Goal: Task Accomplishment & Management: Manage account settings

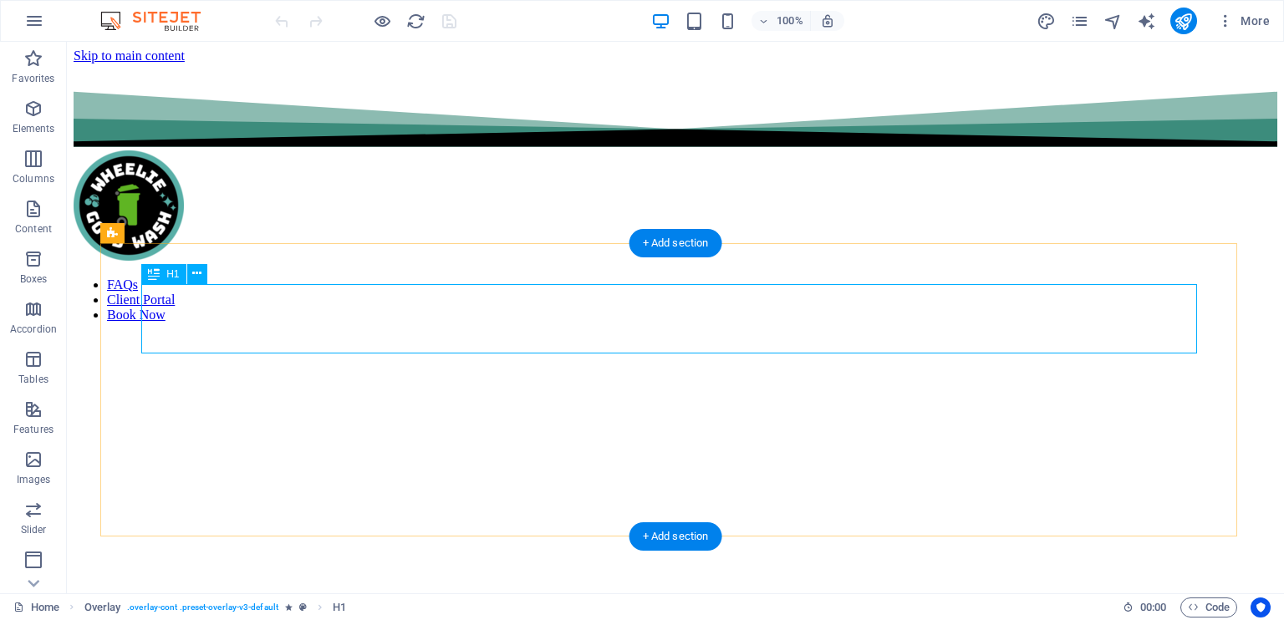
scroll to position [438, 0]
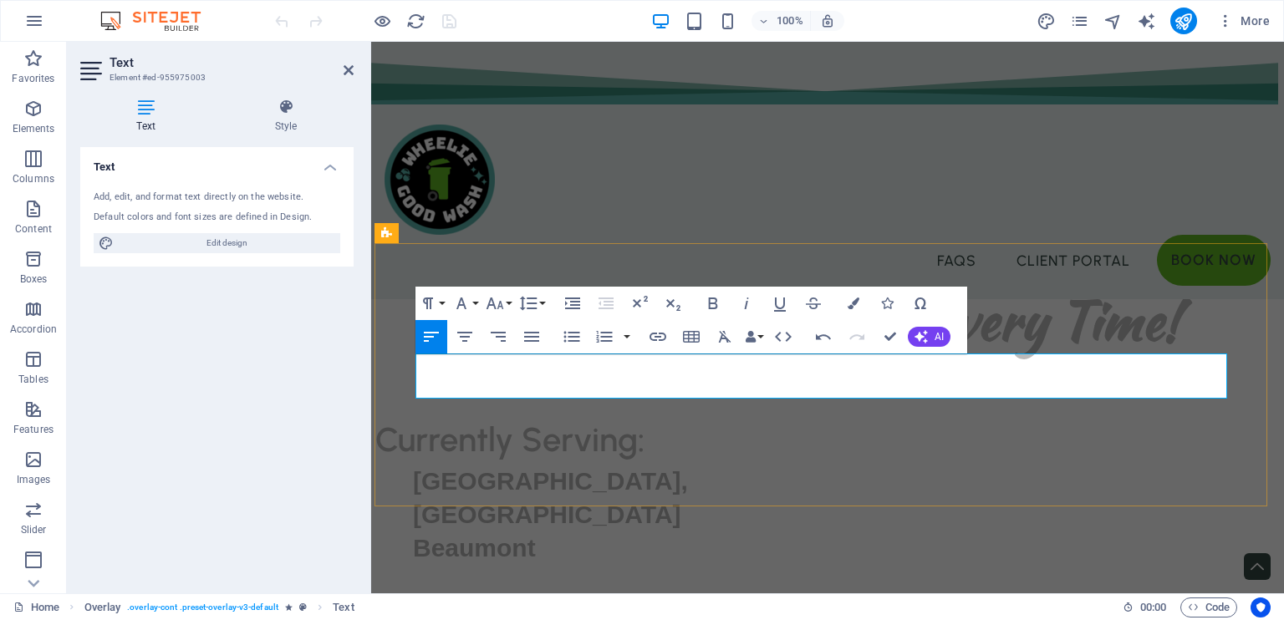
copy p "We are all booked up and not able to fit anymore bin cleaning visits in this ye…"
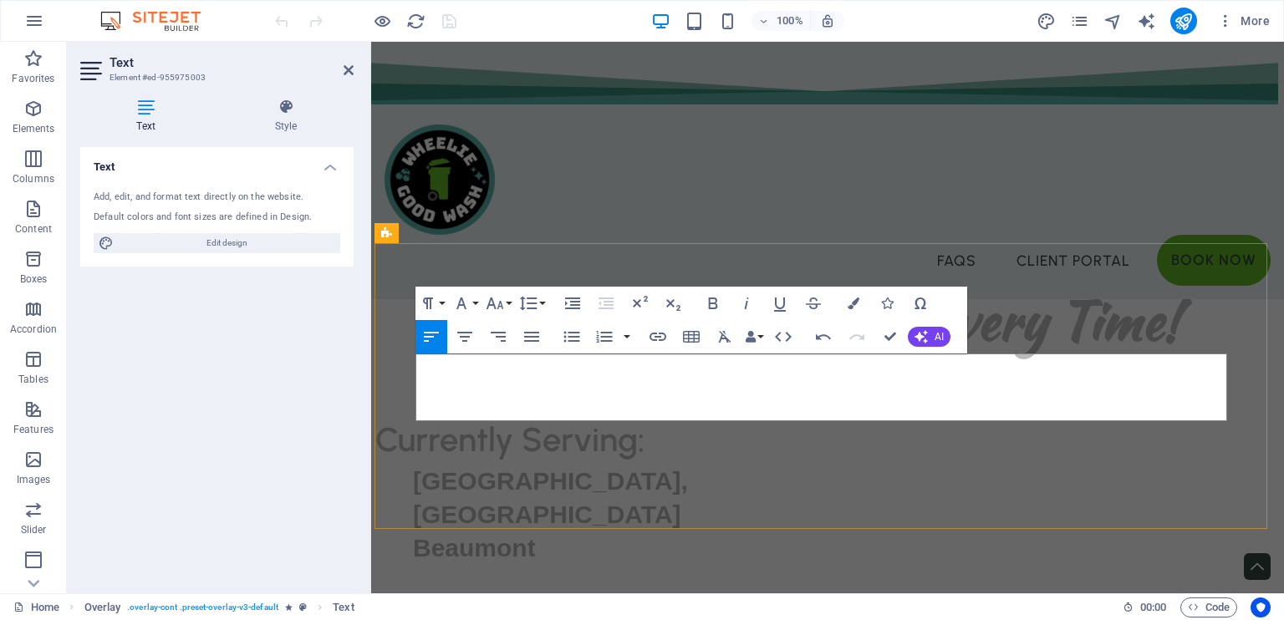
click at [800, 163] on div "FAQs Client Portal Book Now" at bounding box center [827, 170] width 913 height 257
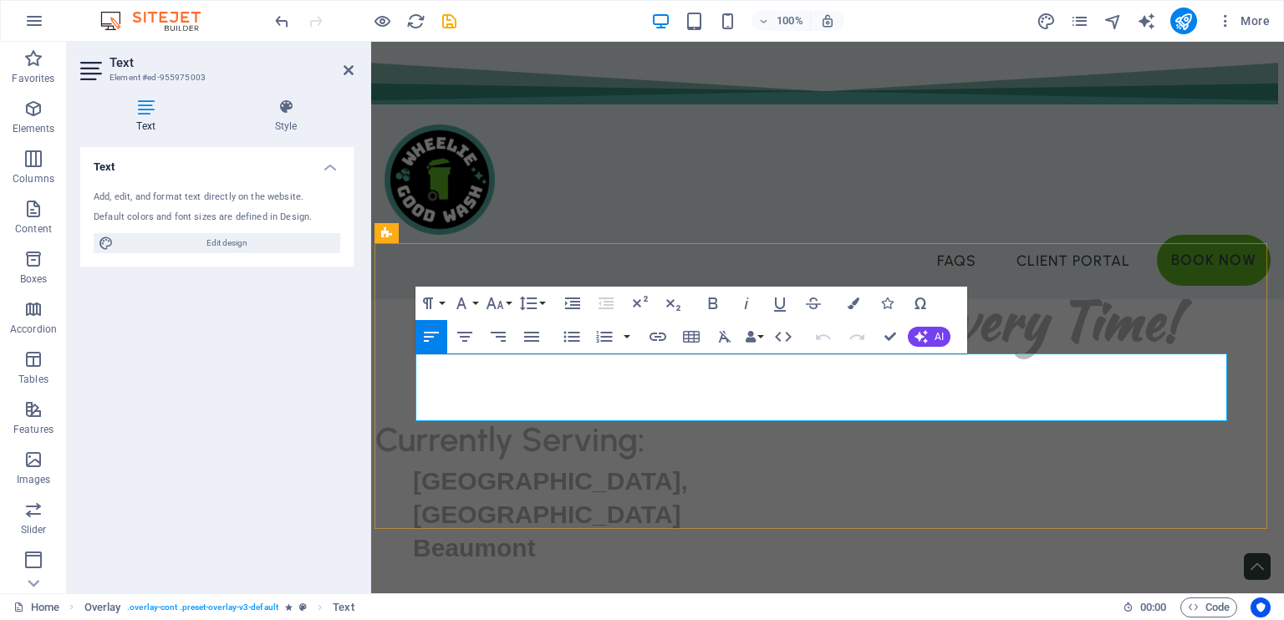
click at [476, 336] on button "[GEOGRAPHIC_DATA]" at bounding box center [465, 336] width 32 height 33
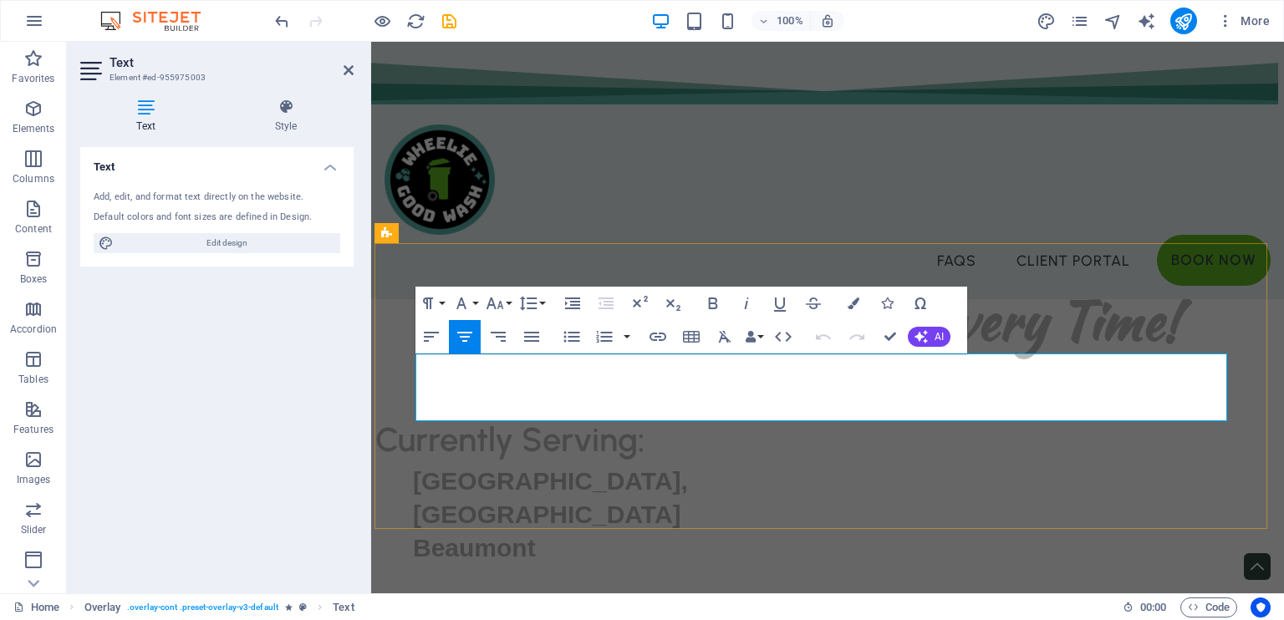
click at [988, 165] on div "FAQs Client Portal Book Now" at bounding box center [827, 170] width 913 height 257
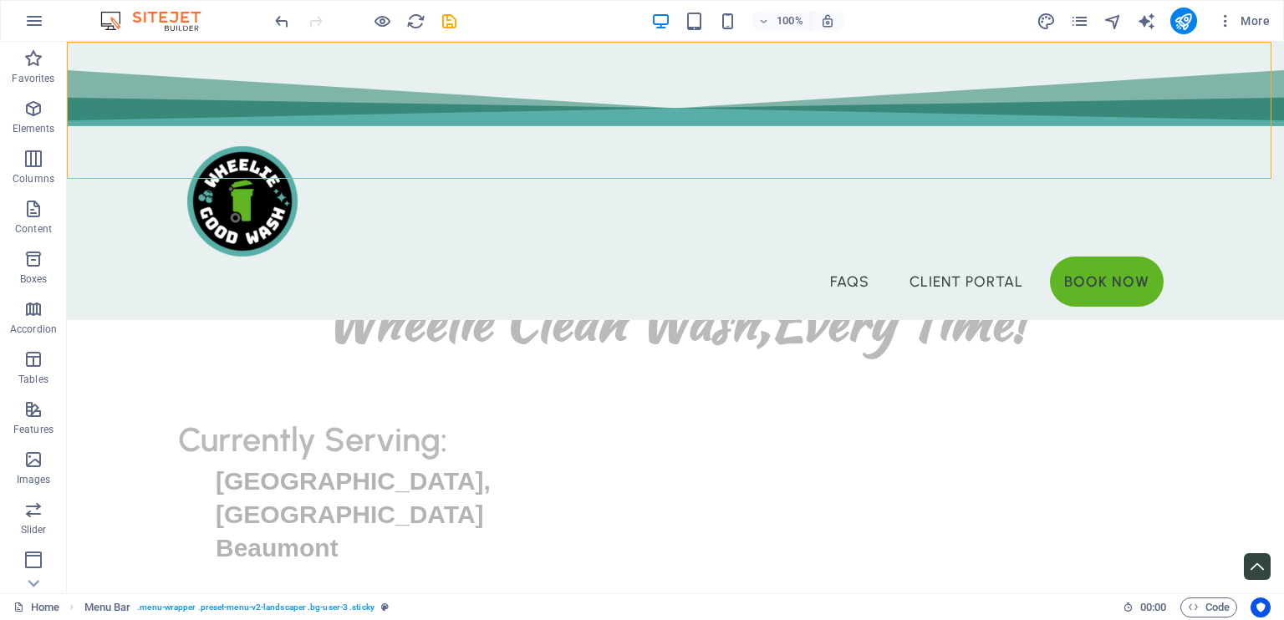
click at [1258, 13] on span "More" at bounding box center [1243, 21] width 53 height 17
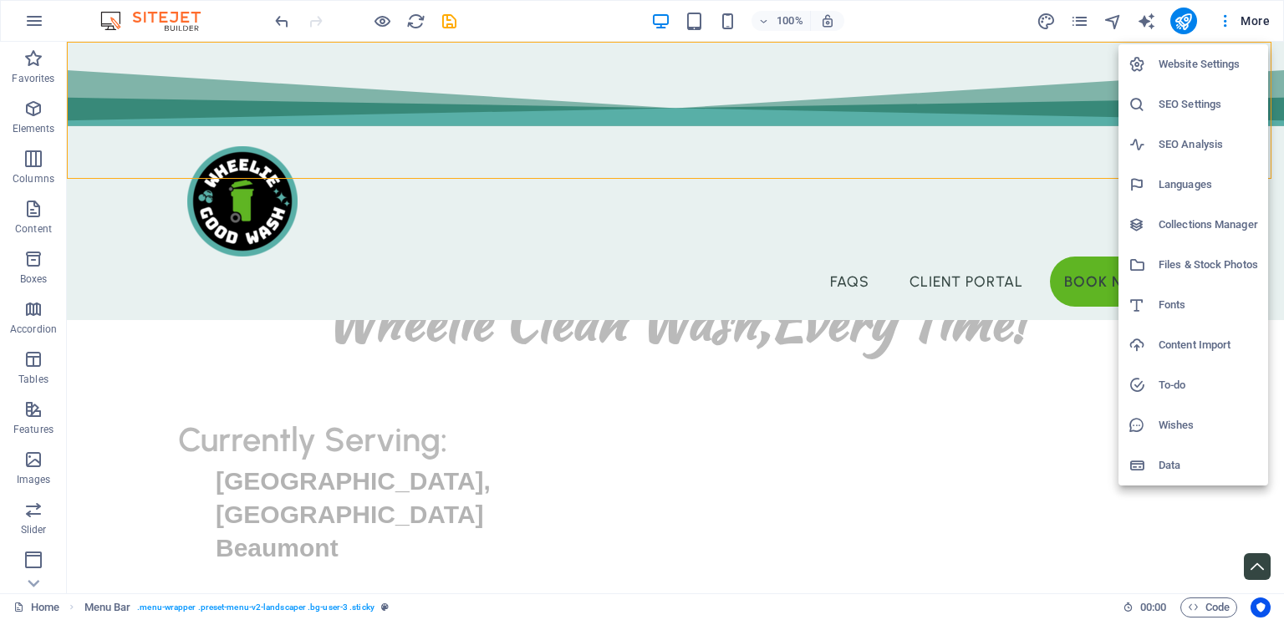
click at [1232, 17] on div at bounding box center [642, 310] width 1284 height 620
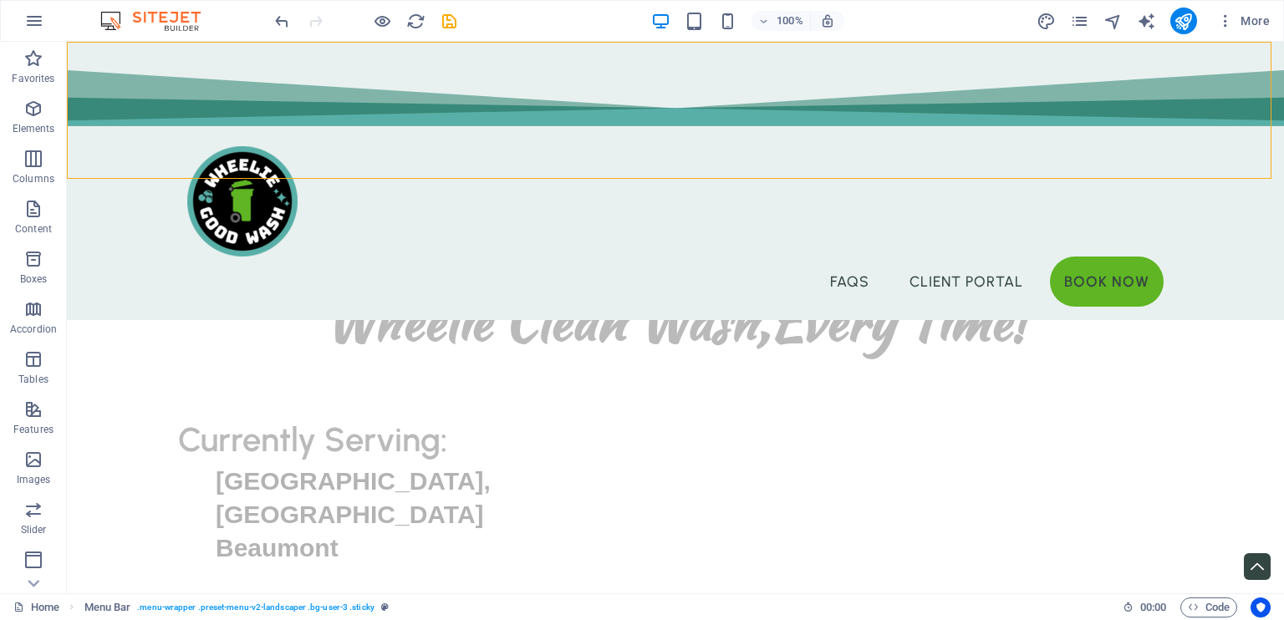
click at [1230, 17] on icon "button" at bounding box center [1225, 21] width 17 height 17
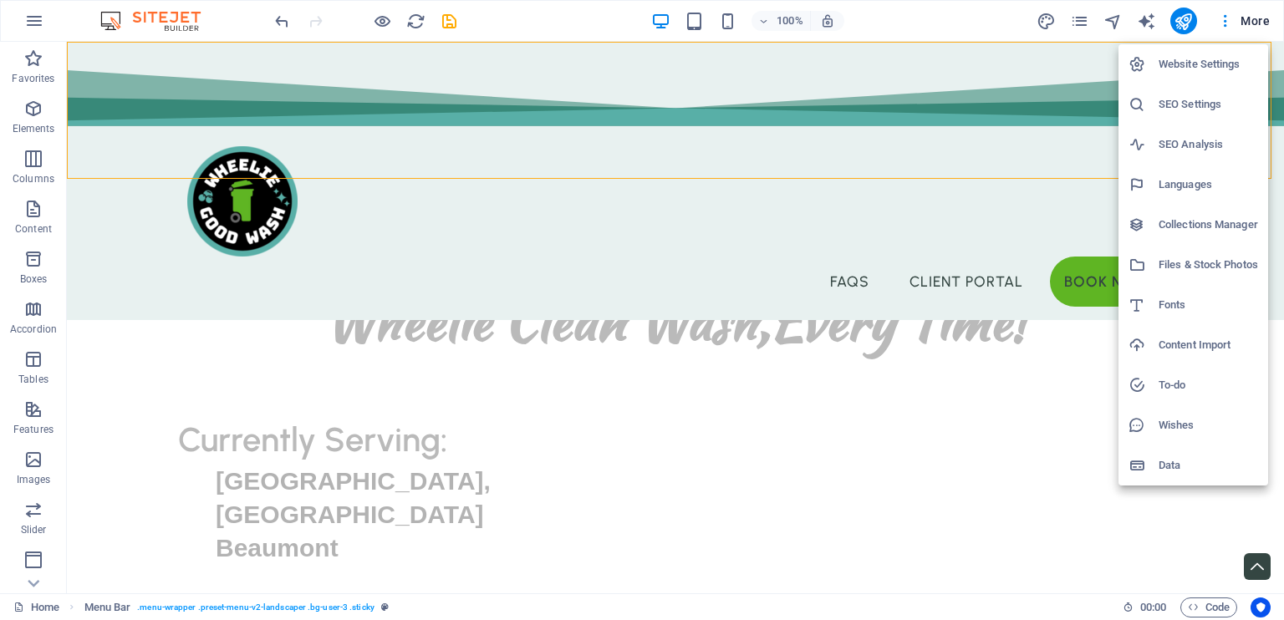
click at [1070, 23] on div at bounding box center [642, 310] width 1284 height 620
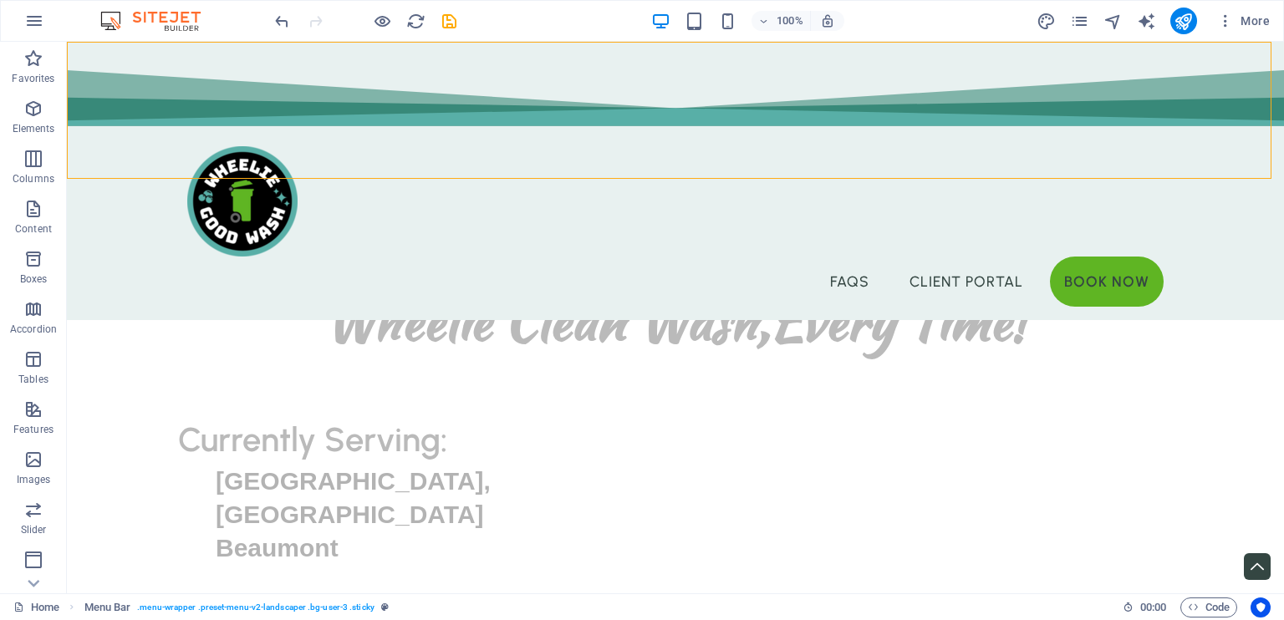
click at [1070, 23] on div "Website Settings SEO Settings SEO Analysis Languages Collections Manager Files …" at bounding box center [642, 315] width 1284 height 610
click at [1085, 23] on icon "pages" at bounding box center [1079, 21] width 19 height 19
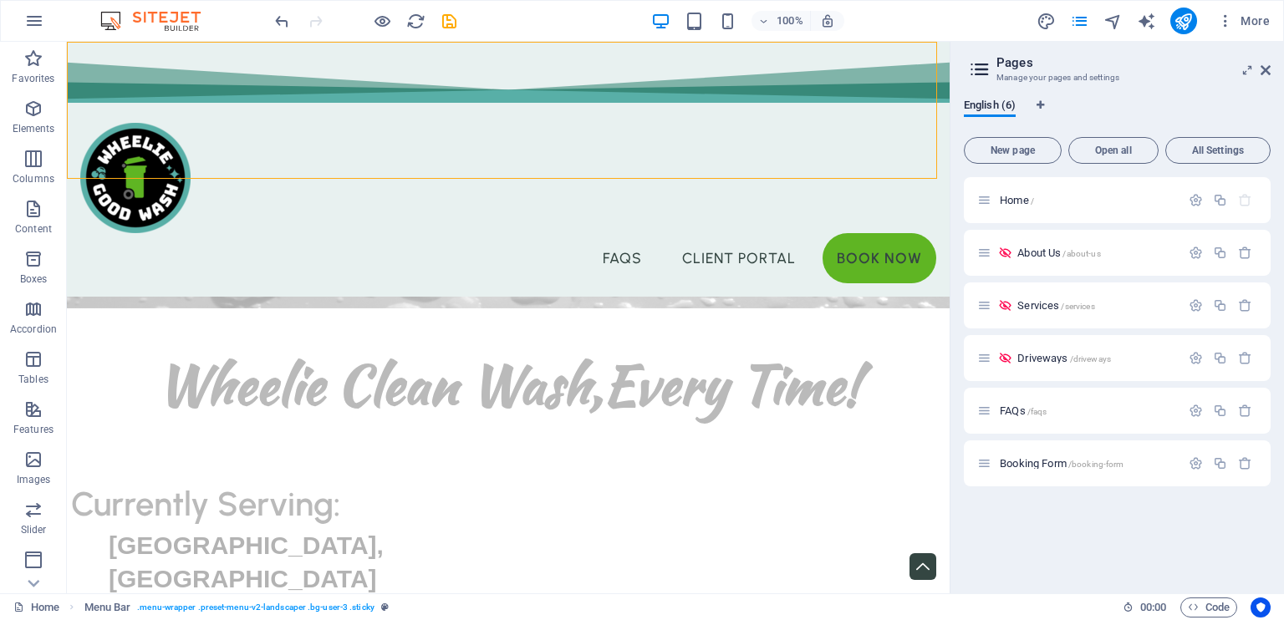
click at [1067, 209] on div "Home /" at bounding box center [1078, 200] width 203 height 19
click at [1019, 207] on div "Home /" at bounding box center [1078, 200] width 203 height 19
click at [1010, 417] on div "FAQs /faqs" at bounding box center [1078, 410] width 203 height 19
click at [1010, 412] on span "FAQs /faqs" at bounding box center [1023, 411] width 47 height 13
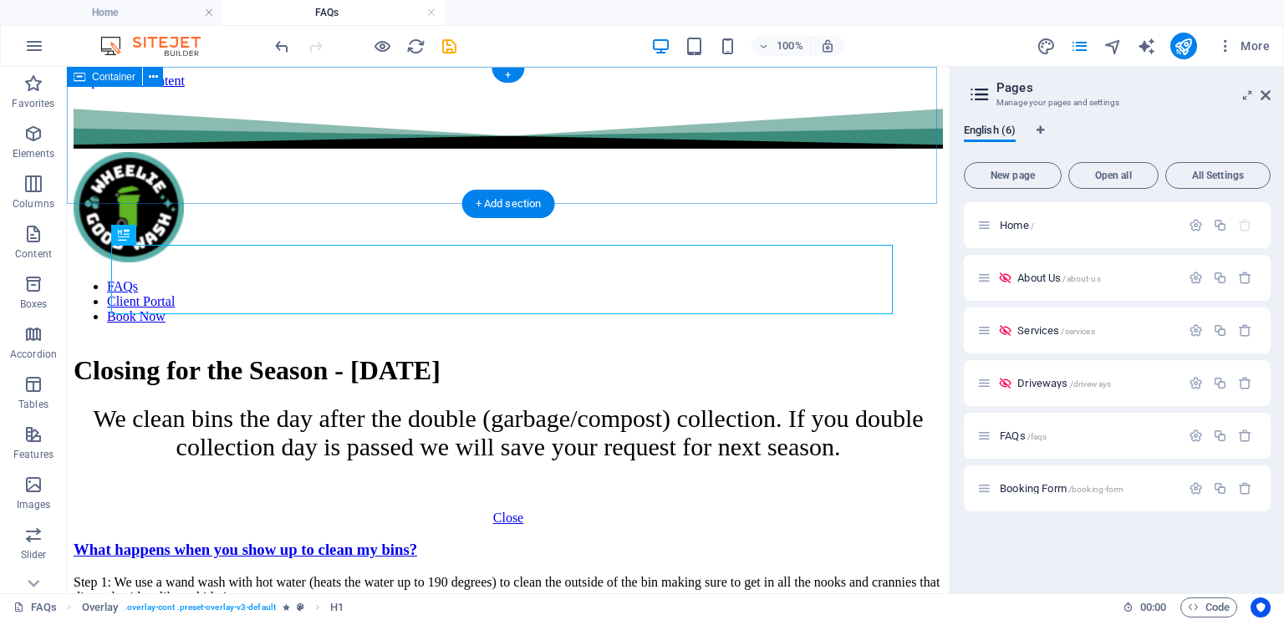
scroll to position [0, 0]
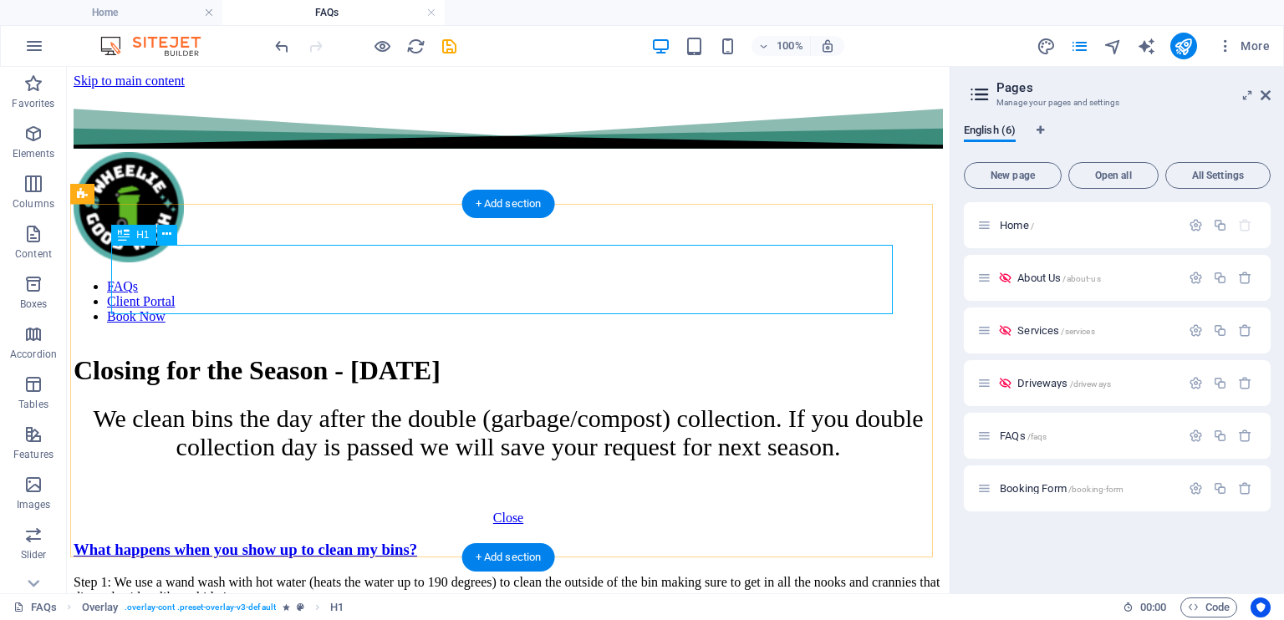
click at [553, 355] on div "Closing for the Season - [DATE]" at bounding box center [508, 370] width 869 height 31
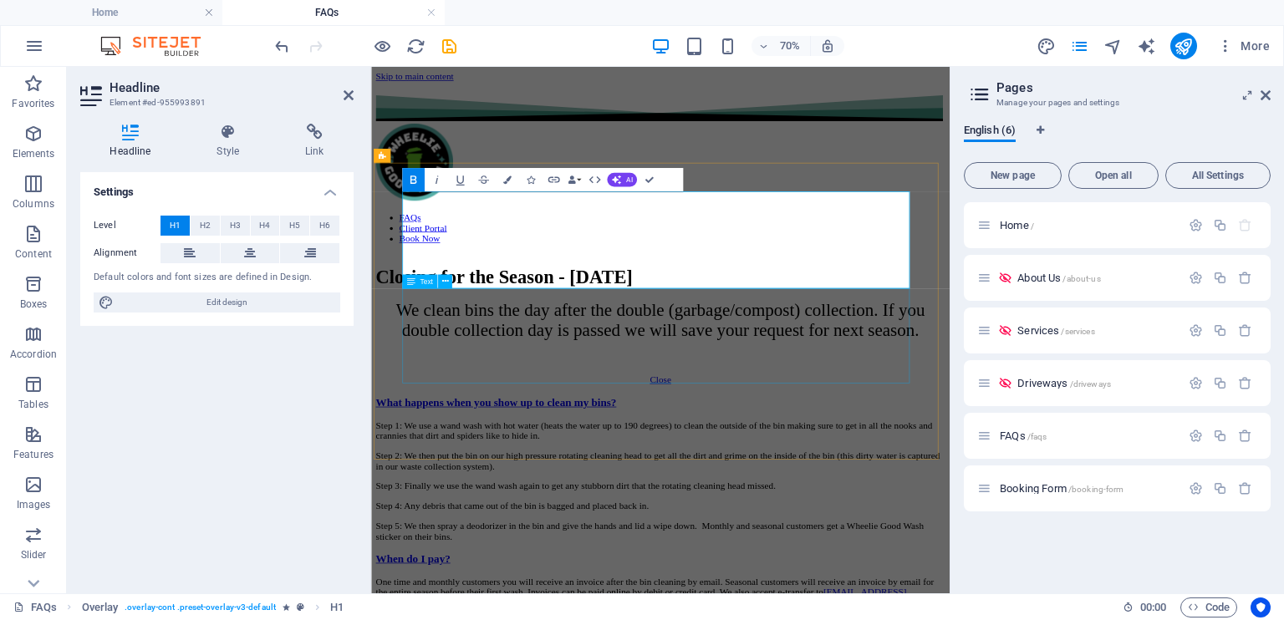
click at [680, 434] on div "We clean bins the day after the double (garbage/compost) collection. If you dou…" at bounding box center [784, 442] width 813 height 85
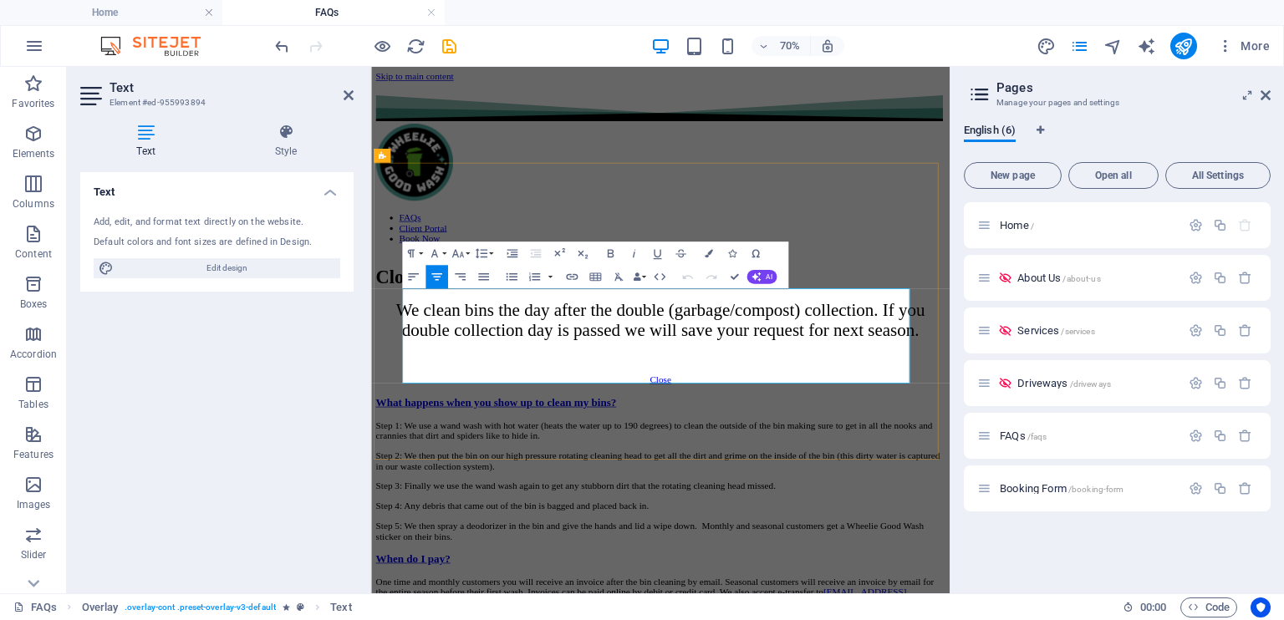
click at [680, 434] on span "We clean bins the day after the double (garbage/compost) collection. If you dou…" at bounding box center [785, 428] width 756 height 56
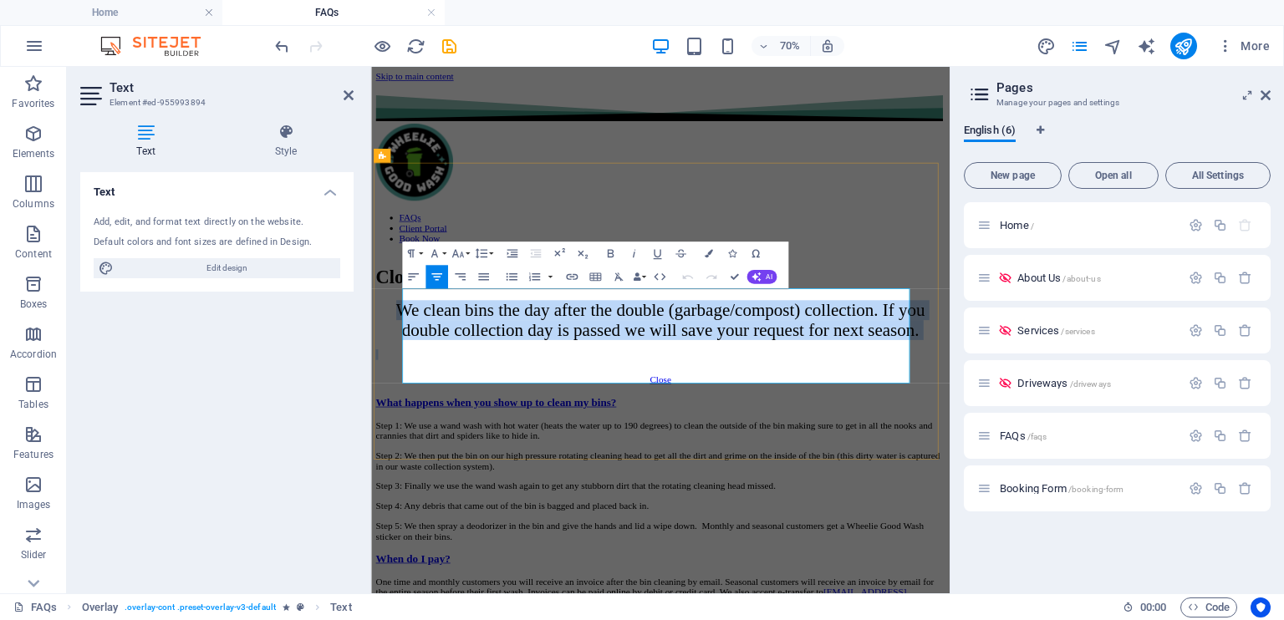
click at [680, 434] on span "We clean bins the day after the double (garbage/compost) collection. If you dou…" at bounding box center [785, 428] width 756 height 56
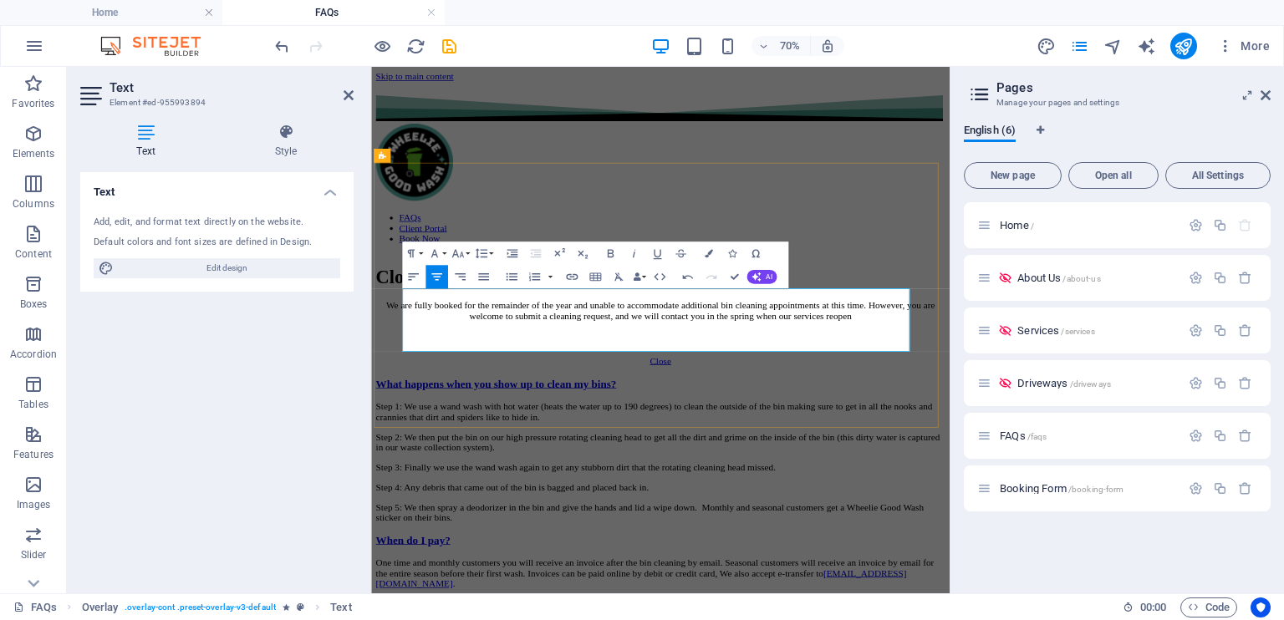
click at [907, 430] on p "We are fully booked for the remainder of the year and unable to accommodate add…" at bounding box center [784, 415] width 813 height 30
click at [1059, 352] on div "Closing for the Season - [DATE]" at bounding box center [784, 367] width 813 height 31
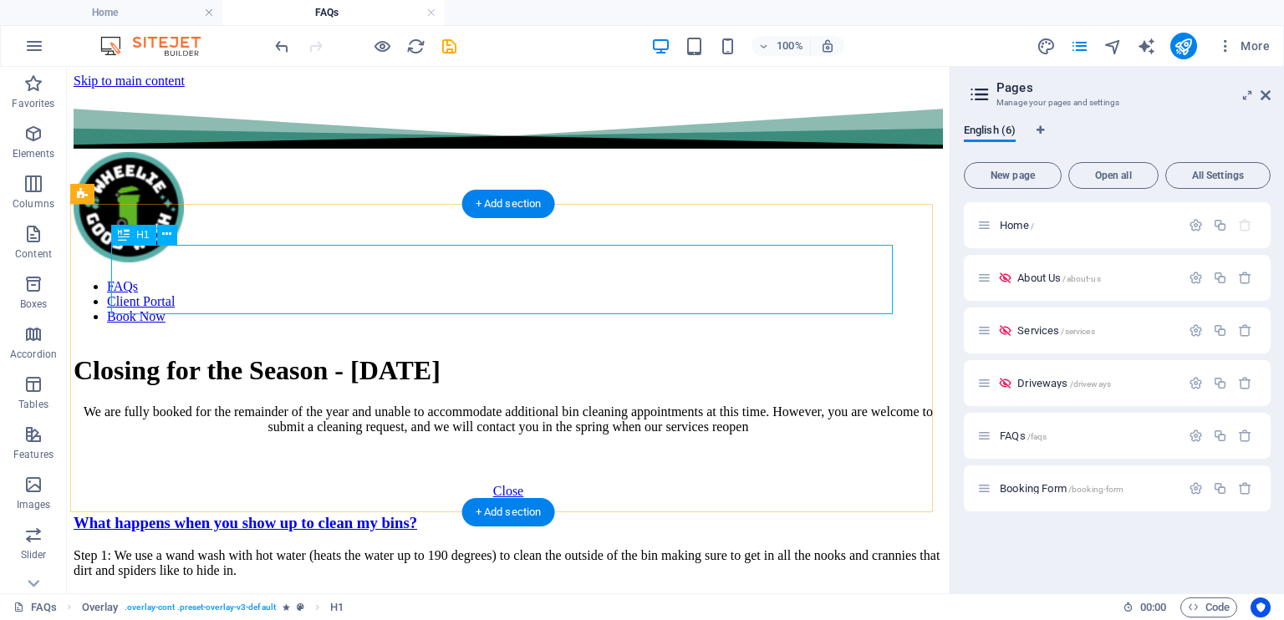
click at [670, 355] on div "Closing for the Season - [DATE]" at bounding box center [508, 370] width 869 height 31
click at [663, 355] on div "Closing for the Season - [DATE]" at bounding box center [508, 370] width 869 height 31
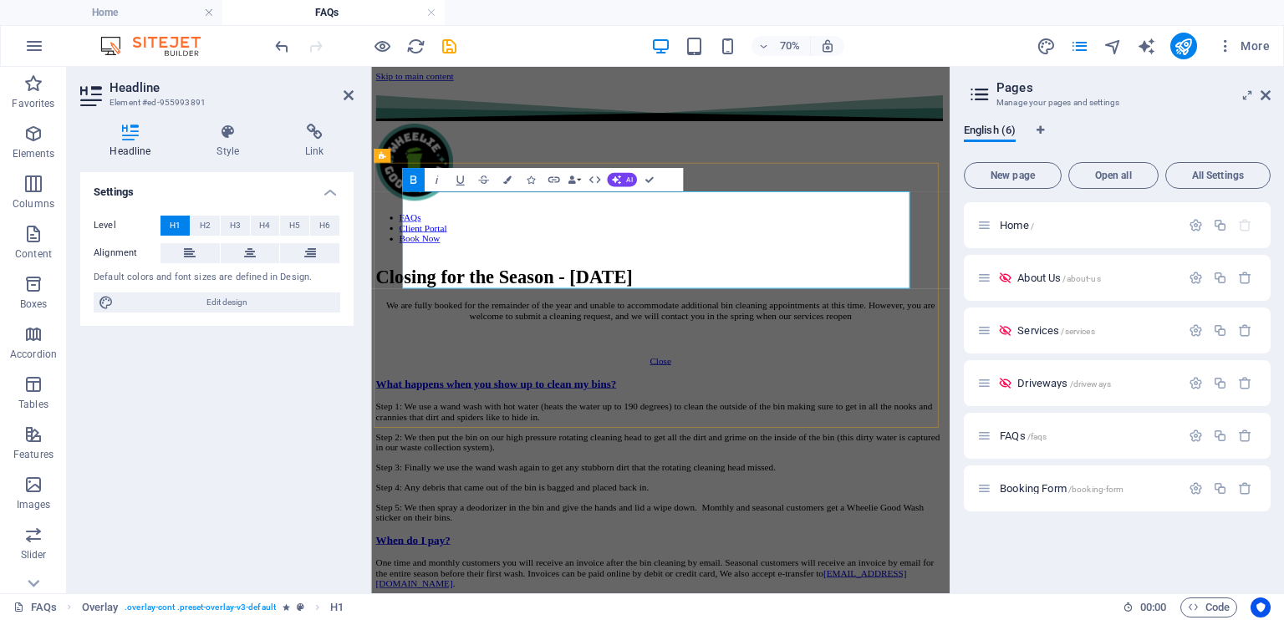
click at [745, 352] on strong "Closing for the Season - [DATE]" at bounding box center [561, 367] width 367 height 30
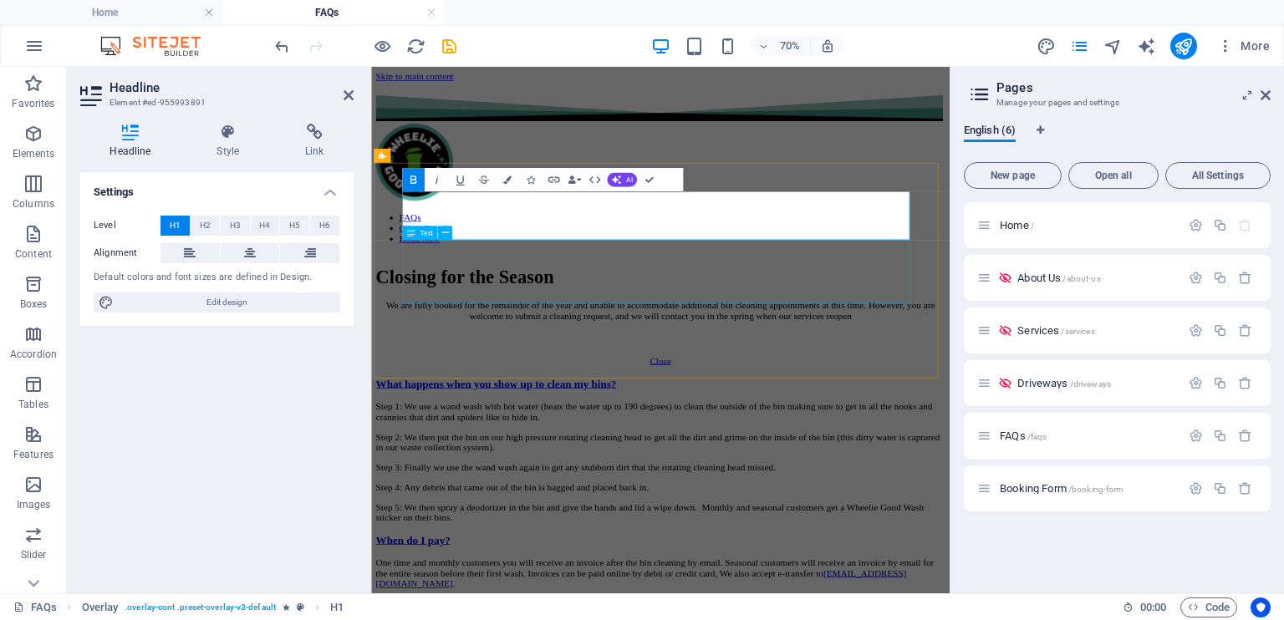
click at [1032, 400] on div "We are fully booked for the remainder of the year and unable to accommodate add…" at bounding box center [784, 429] width 813 height 59
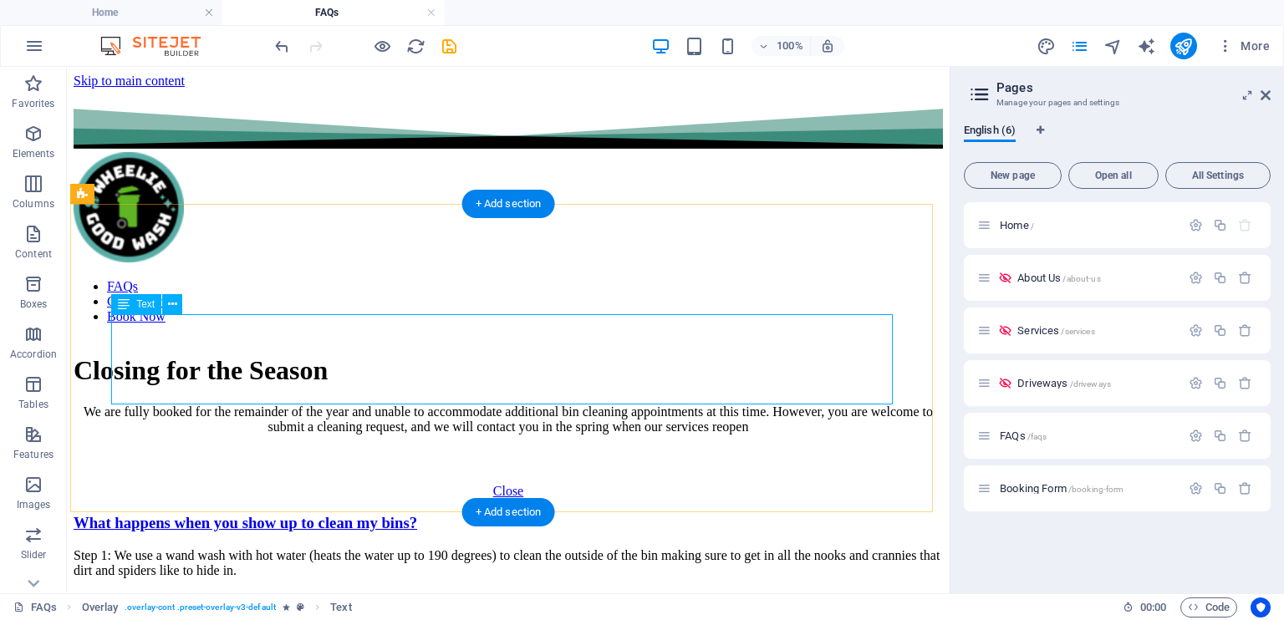
click at [639, 405] on div "We are fully booked for the remainder of the year and unable to accommodate add…" at bounding box center [508, 434] width 869 height 59
click at [791, 355] on div "Closing for the Season" at bounding box center [508, 370] width 869 height 31
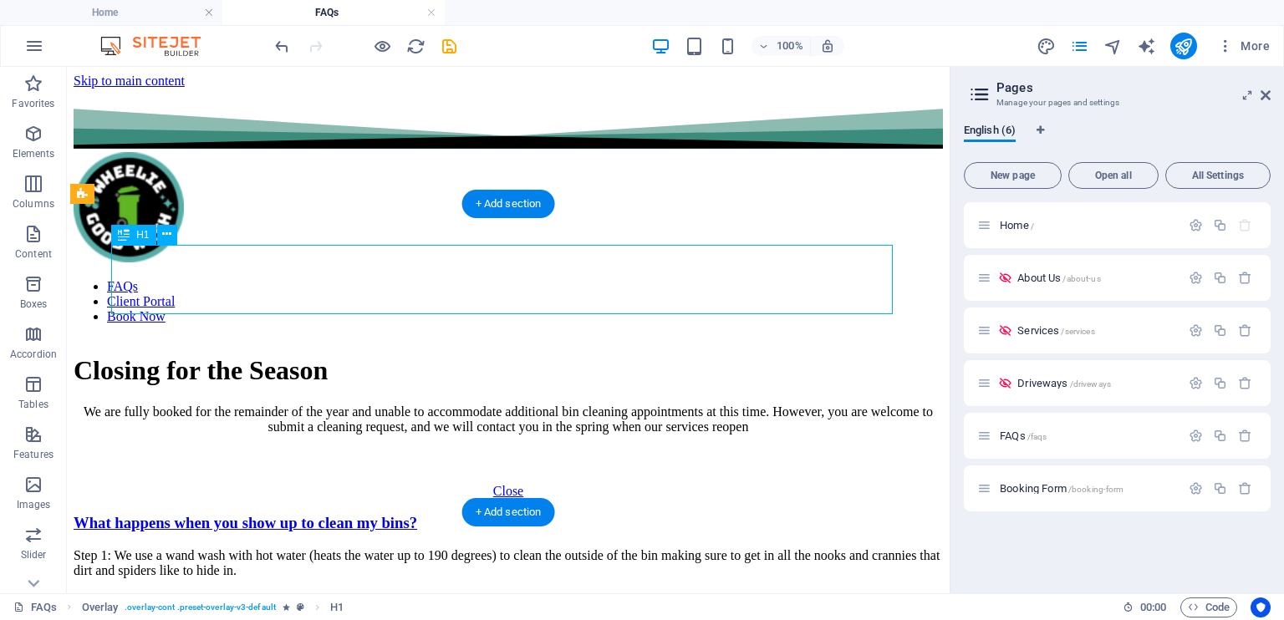
click at [791, 355] on div "Closing for the Season" at bounding box center [508, 370] width 869 height 31
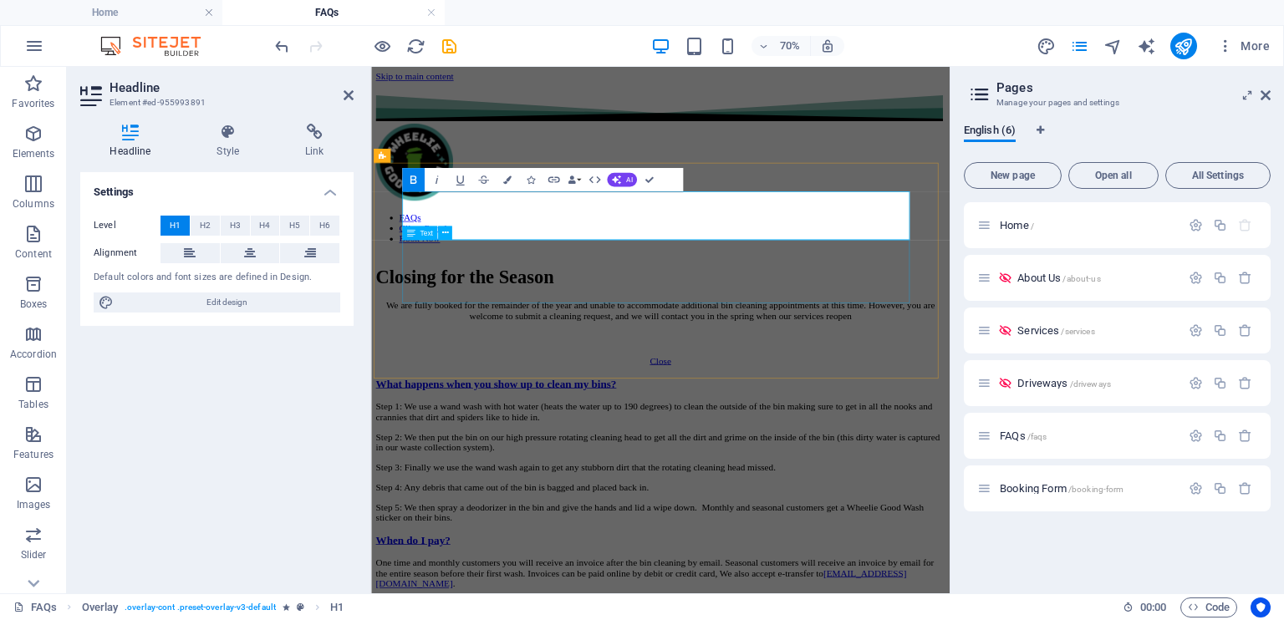
click at [1031, 400] on div "We are fully booked for the remainder of the year and unable to accommodate add…" at bounding box center [784, 429] width 813 height 59
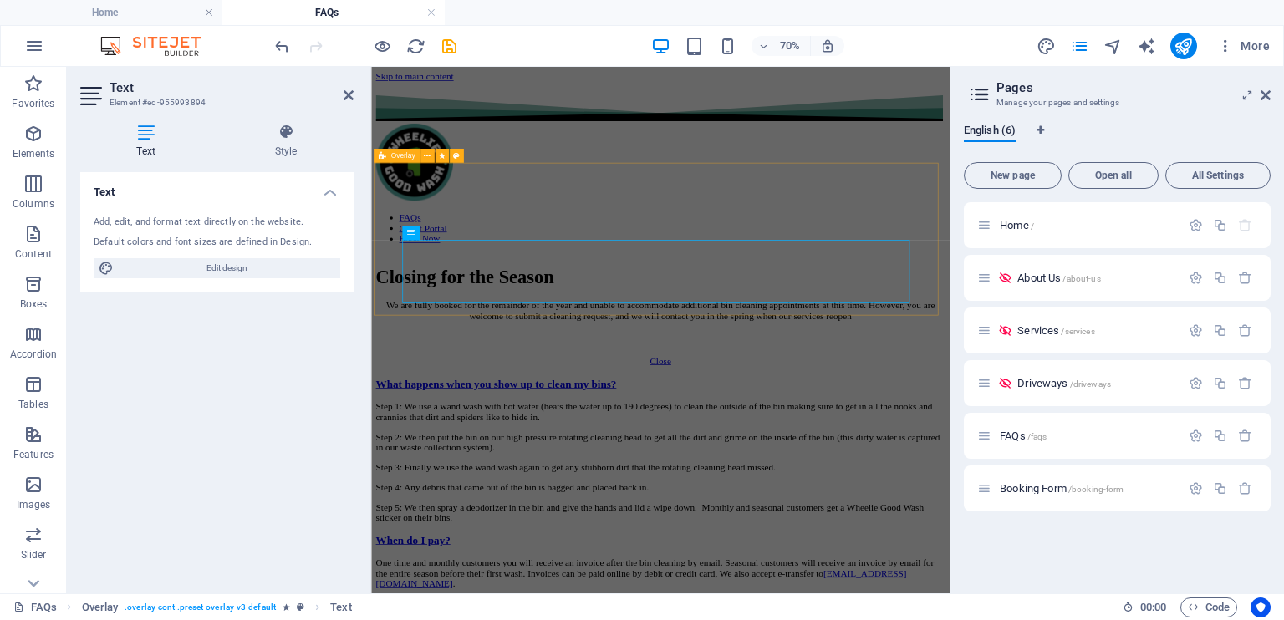
click at [1031, 385] on div "Closing for the Season We are fully booked for the remainder of the year and un…" at bounding box center [784, 423] width 813 height 143
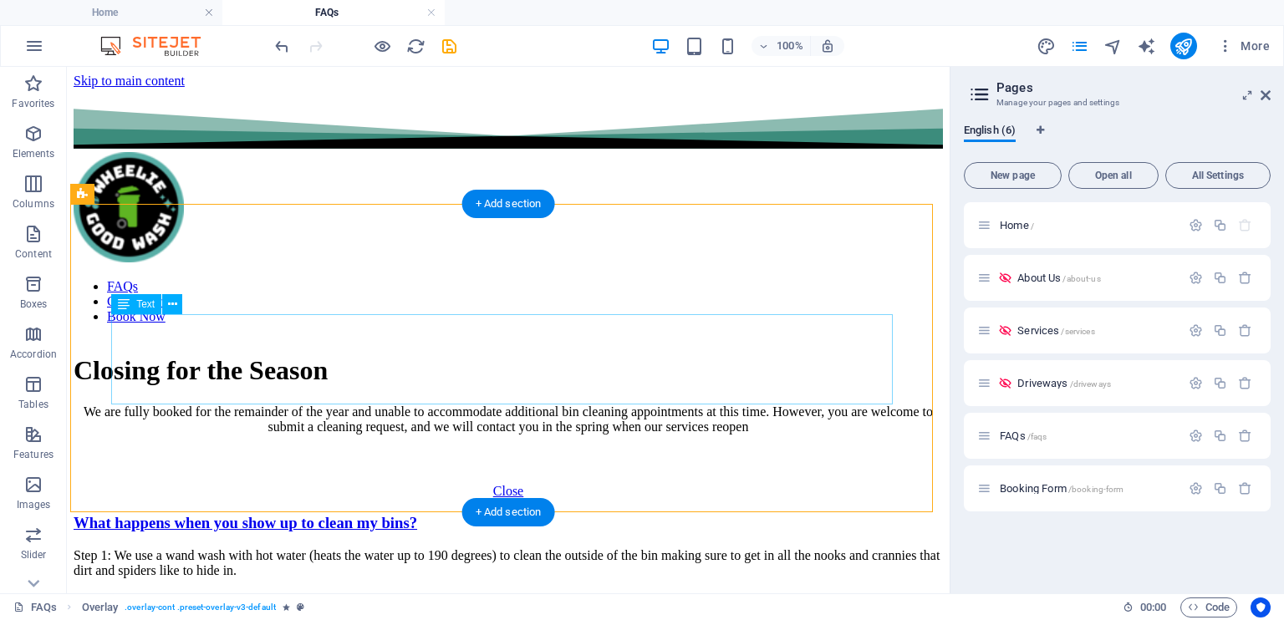
click at [579, 405] on div "We are fully booked for the remainder of the year and unable to accommodate add…" at bounding box center [508, 434] width 869 height 59
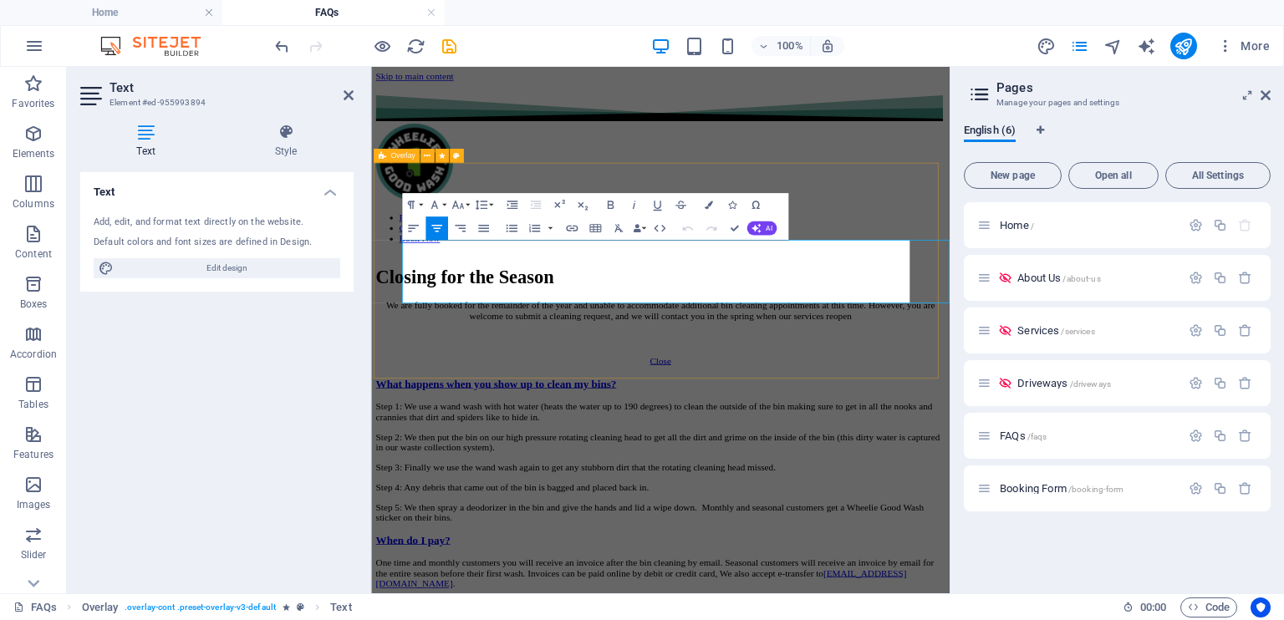
click at [955, 400] on p "We are fully booked for the remainder of the year and unable to accommodate add…" at bounding box center [784, 415] width 813 height 30
click at [1112, 352] on div "Closing for the Season" at bounding box center [784, 367] width 813 height 31
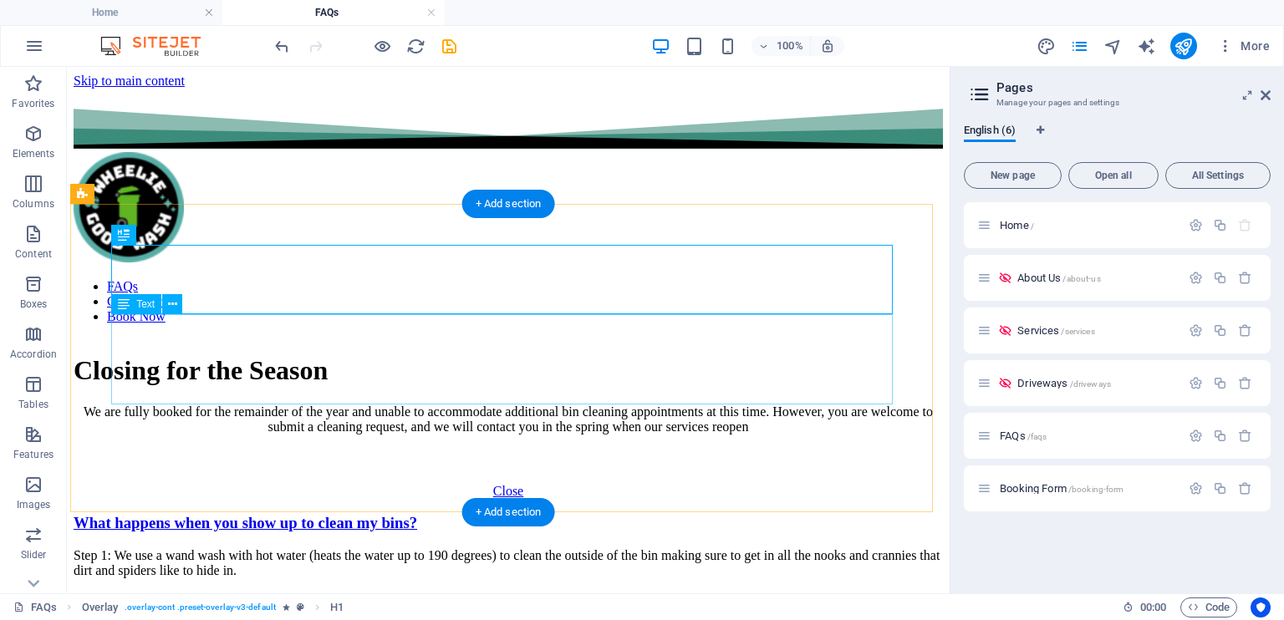
click at [692, 405] on div "We are fully booked for the remainder of the year and unable to accommodate add…" at bounding box center [508, 434] width 869 height 59
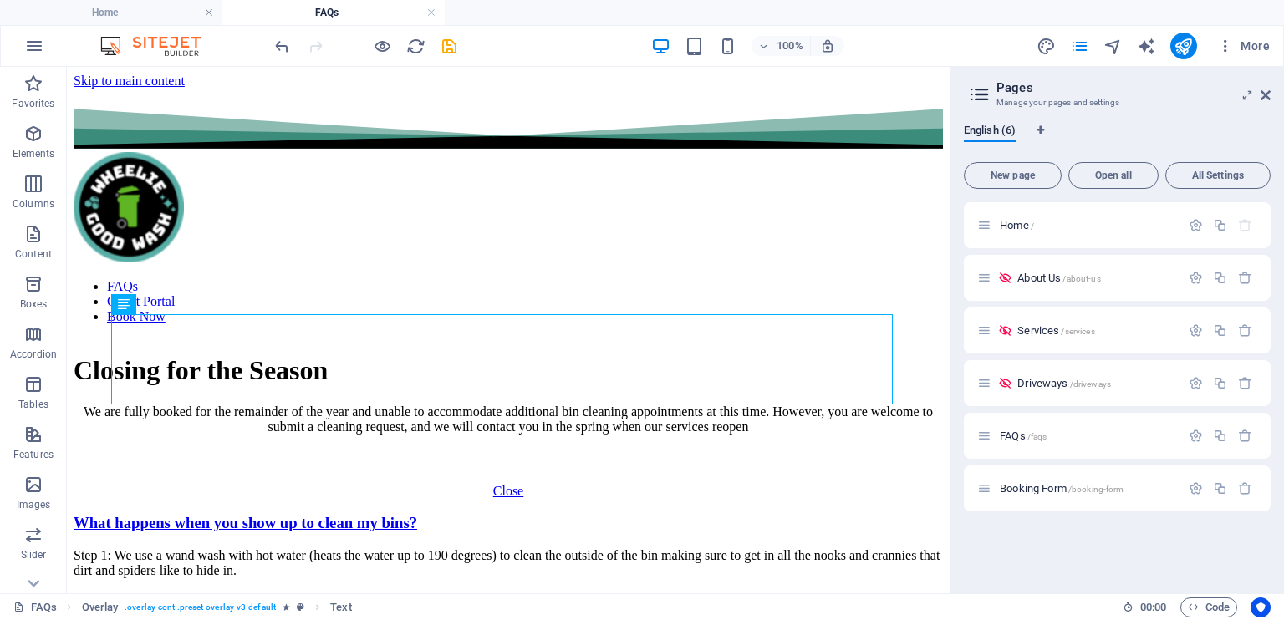
click at [1057, 494] on div "Booking Form /booking-form" at bounding box center [1078, 488] width 203 height 19
click at [1031, 486] on span "Booking Form /booking-form" at bounding box center [1062, 488] width 124 height 13
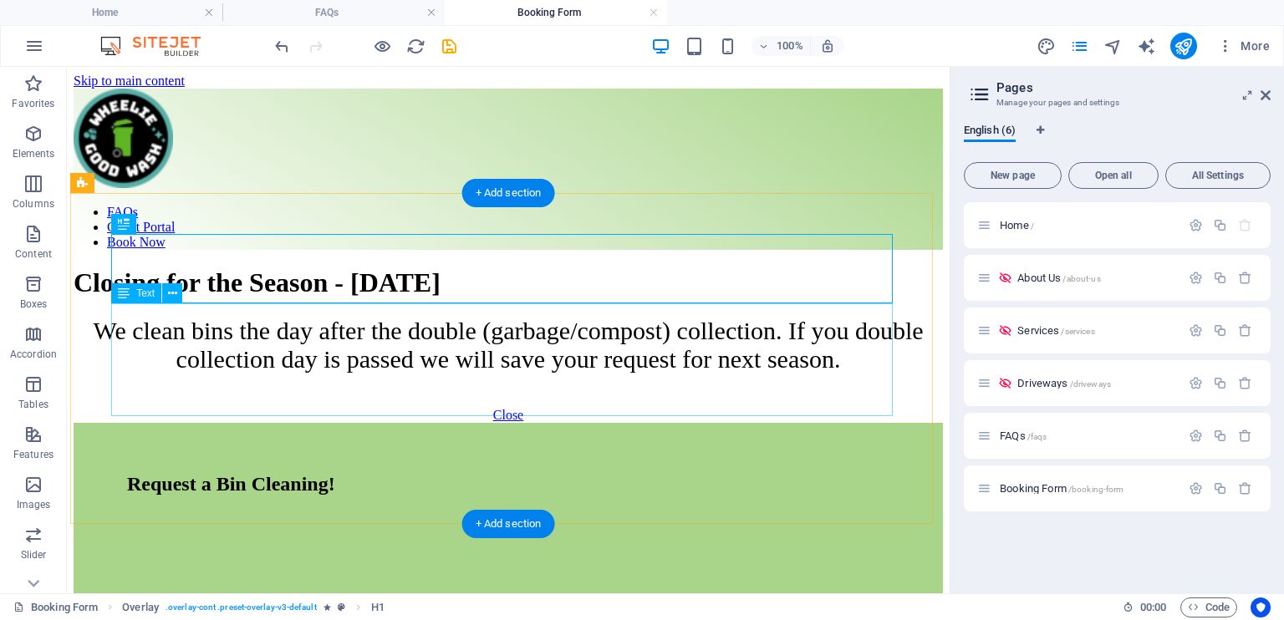
click at [166, 317] on div "We clean bins the day after the double (garbage/compost) collection. If you dou…" at bounding box center [508, 345] width 869 height 57
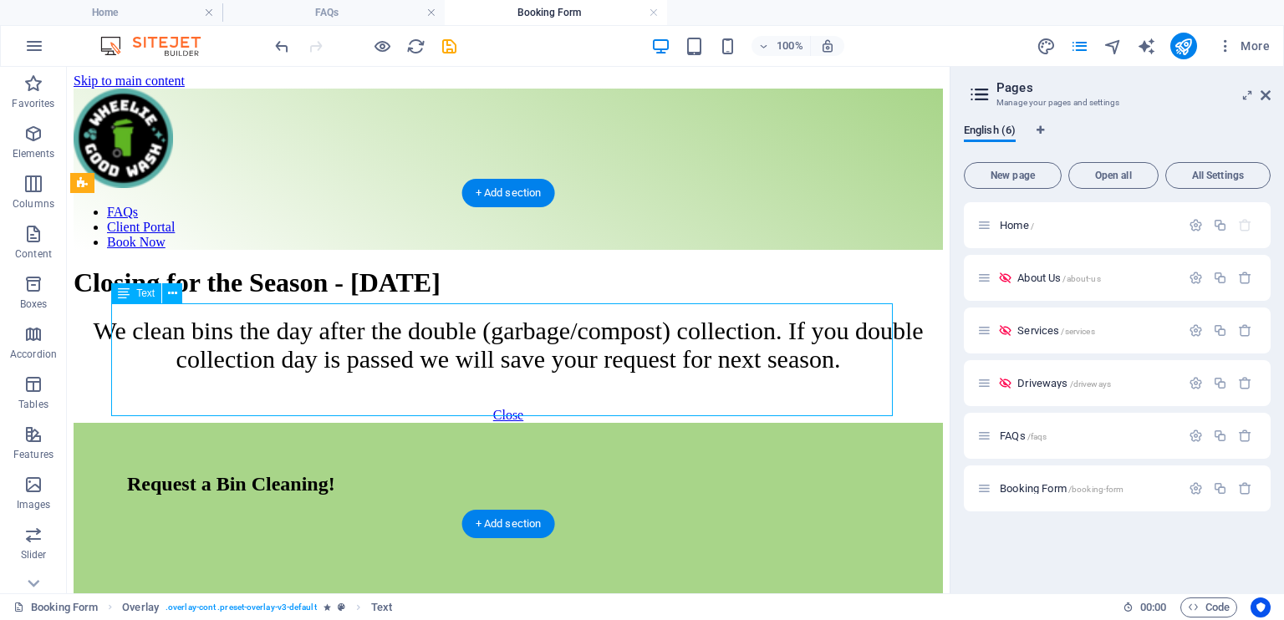
click at [166, 317] on div "We clean bins the day after the double (garbage/compost) collection. If you dou…" at bounding box center [508, 345] width 869 height 57
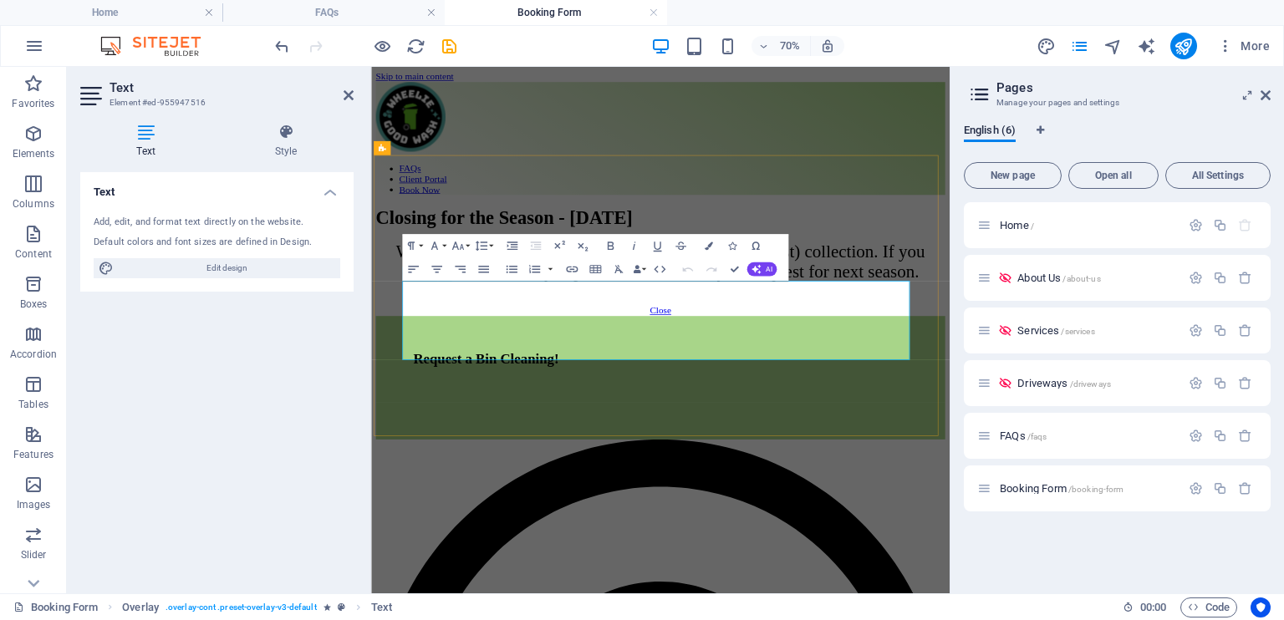
click at [864, 373] on span "We clean bins the day after the double (garbage/compost) collection. If you dou…" at bounding box center [785, 345] width 756 height 56
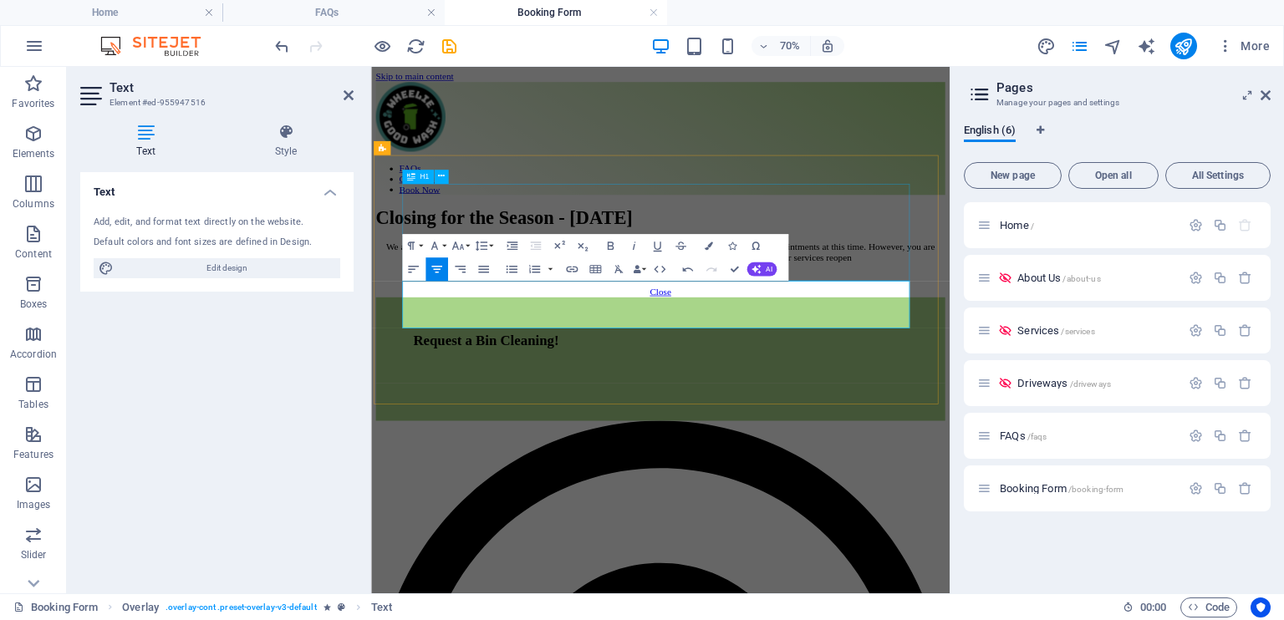
click at [1024, 278] on div "Closing for the Season - [DATE]" at bounding box center [784, 282] width 813 height 31
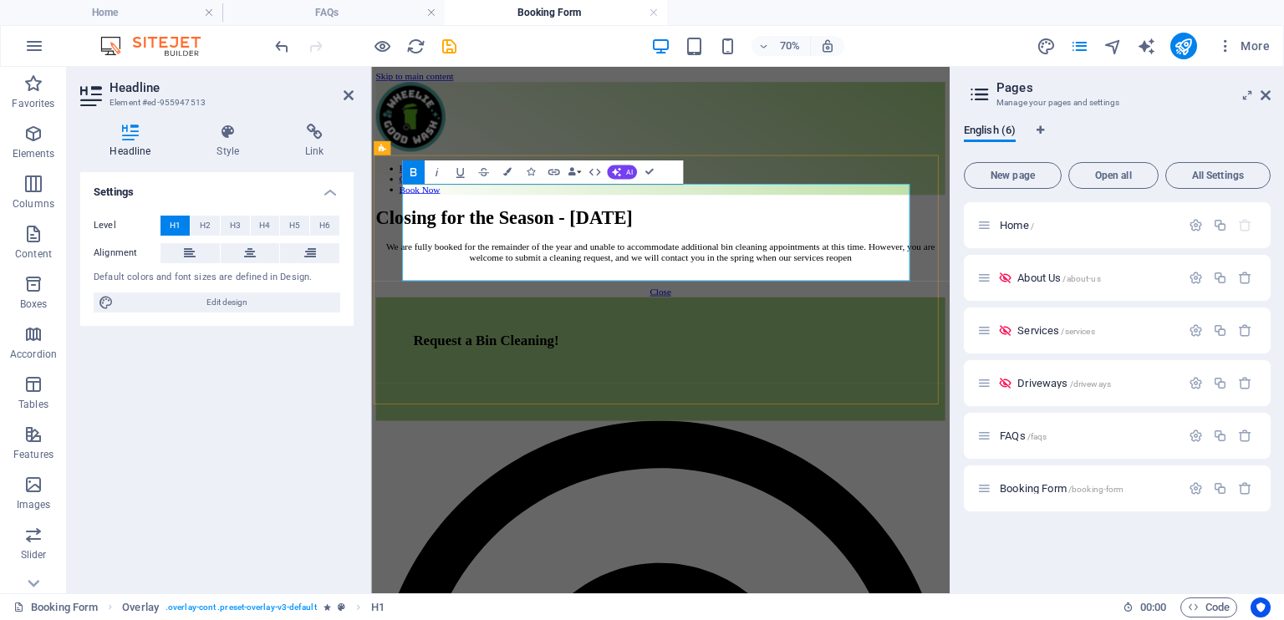
click at [745, 275] on strong "Closing for the Season - [DATE]" at bounding box center [561, 282] width 367 height 30
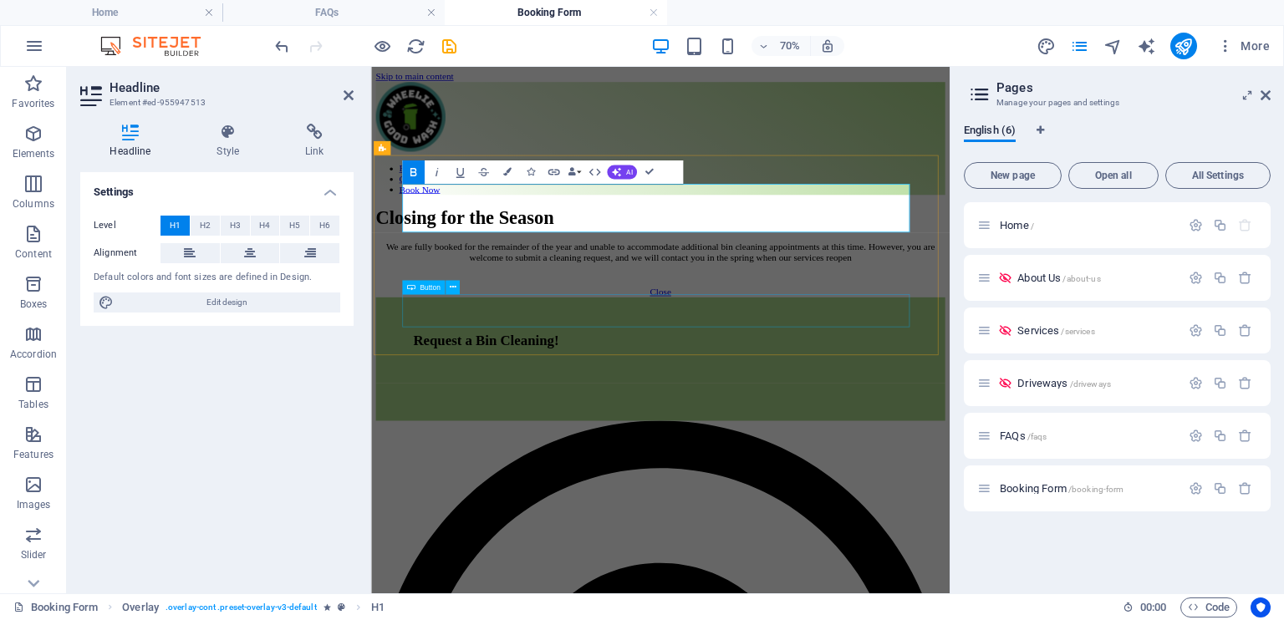
click at [1030, 393] on div "Close" at bounding box center [784, 388] width 813 height 15
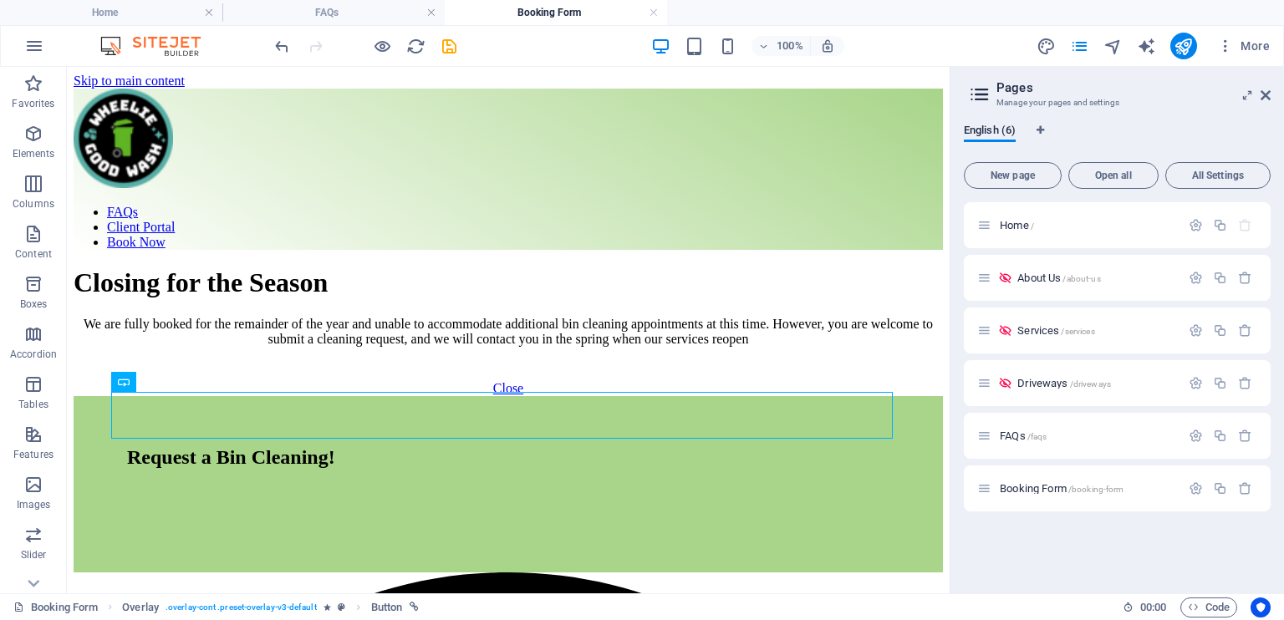
click at [998, 222] on div "Home /" at bounding box center [1088, 225] width 186 height 11
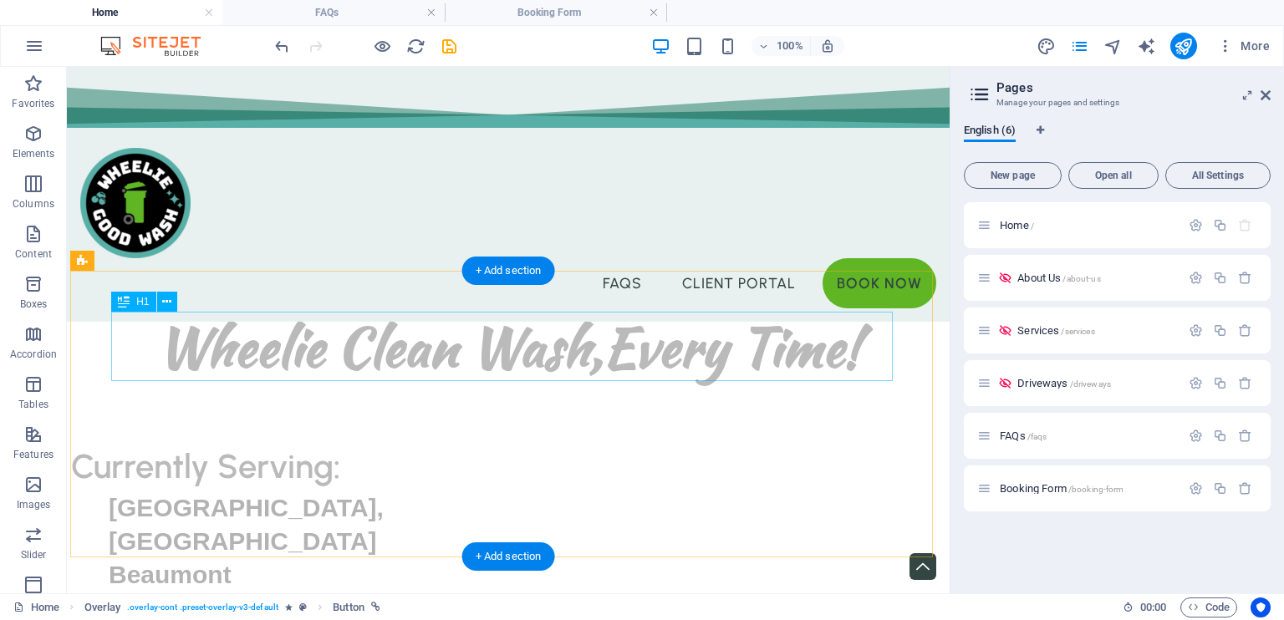
scroll to position [502, 0]
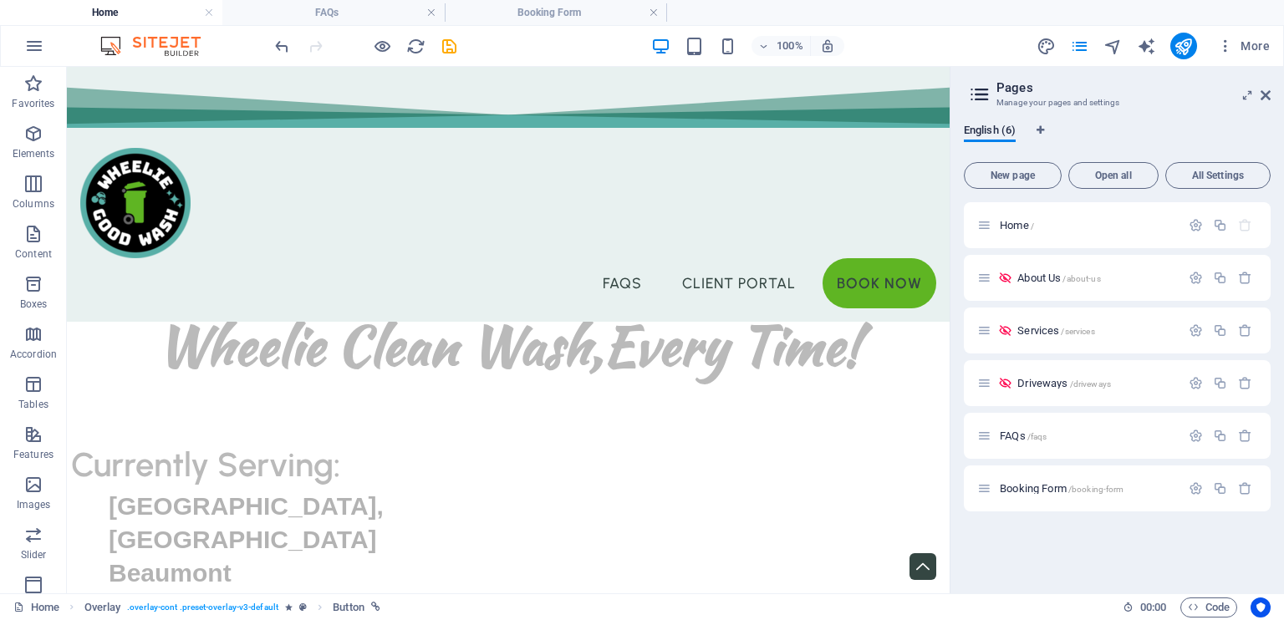
click at [975, 442] on div "FAQs /faqs" at bounding box center [1117, 436] width 307 height 46
click at [998, 437] on div "FAQs /faqs" at bounding box center [1088, 435] width 186 height 11
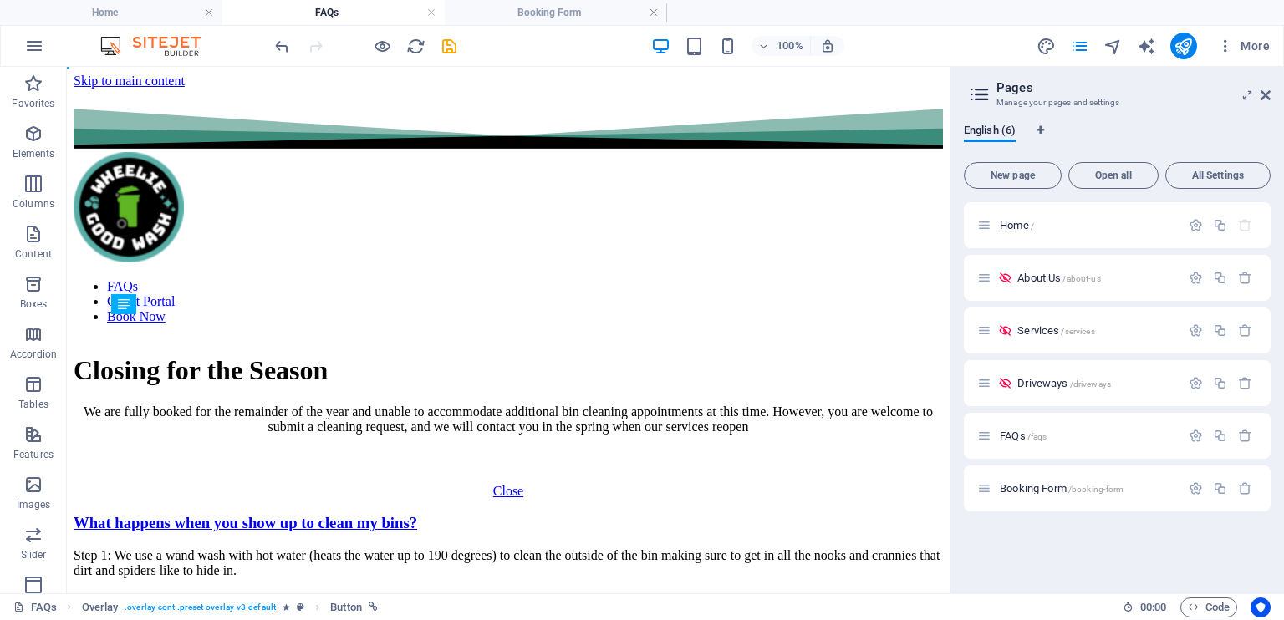
scroll to position [0, 0]
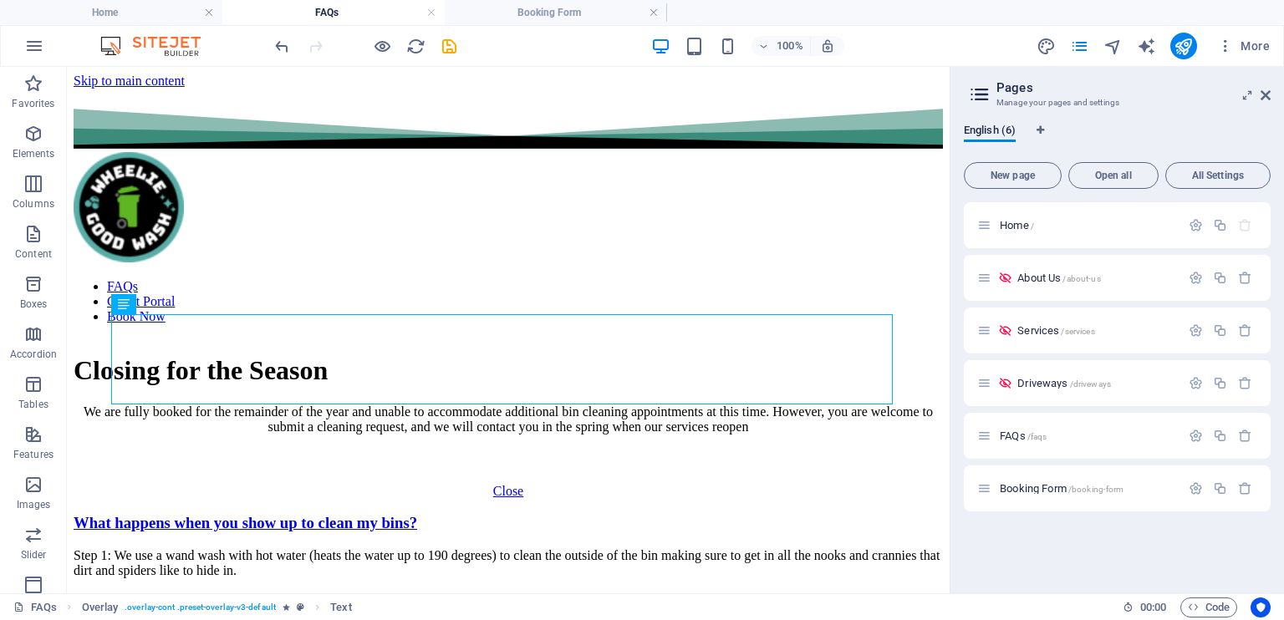
click at [1016, 486] on span "Booking Form /booking-form" at bounding box center [1062, 488] width 124 height 13
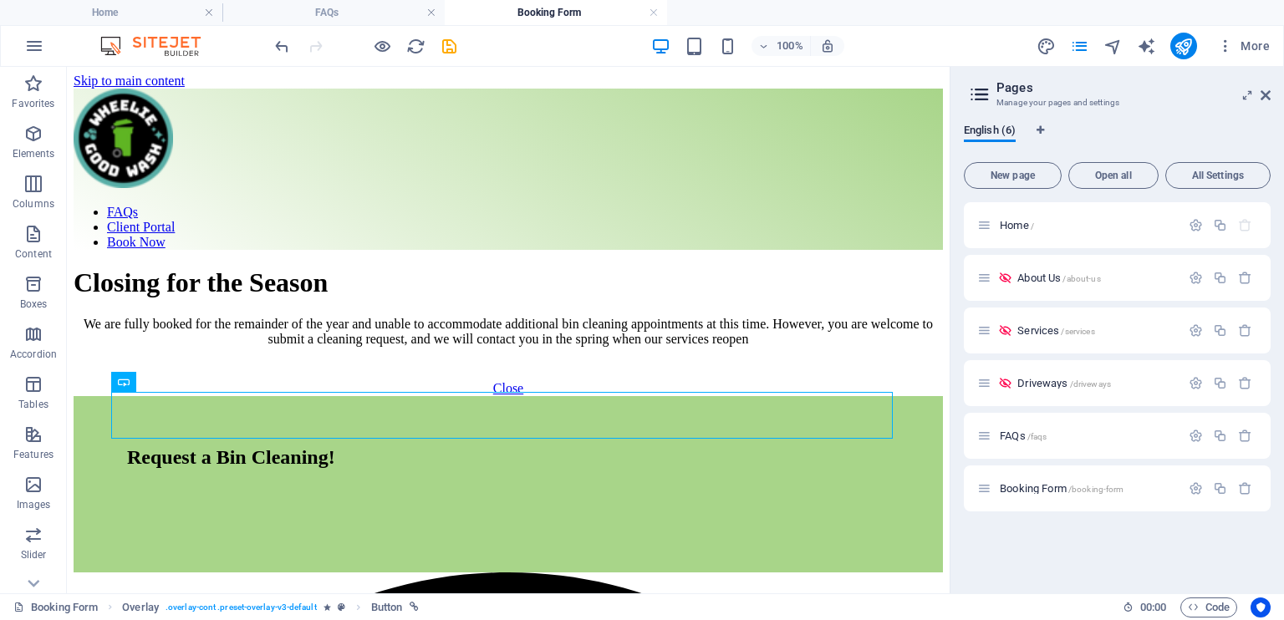
click at [1247, 48] on span "More" at bounding box center [1243, 46] width 53 height 17
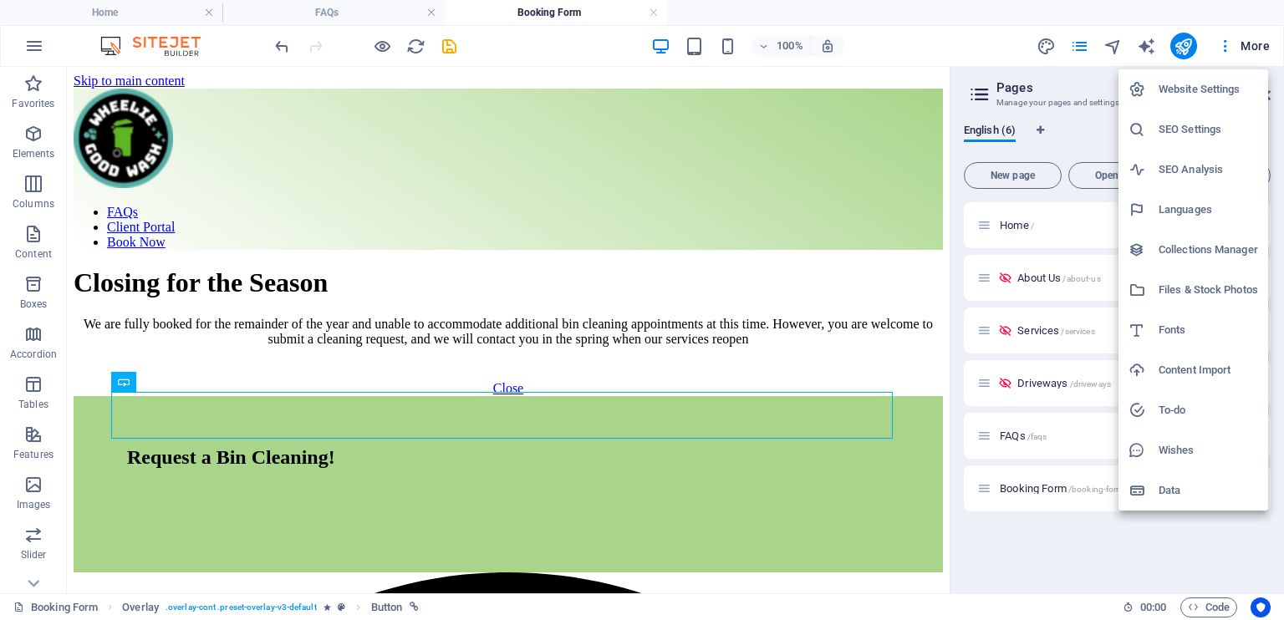
click at [873, 13] on div at bounding box center [642, 310] width 1284 height 620
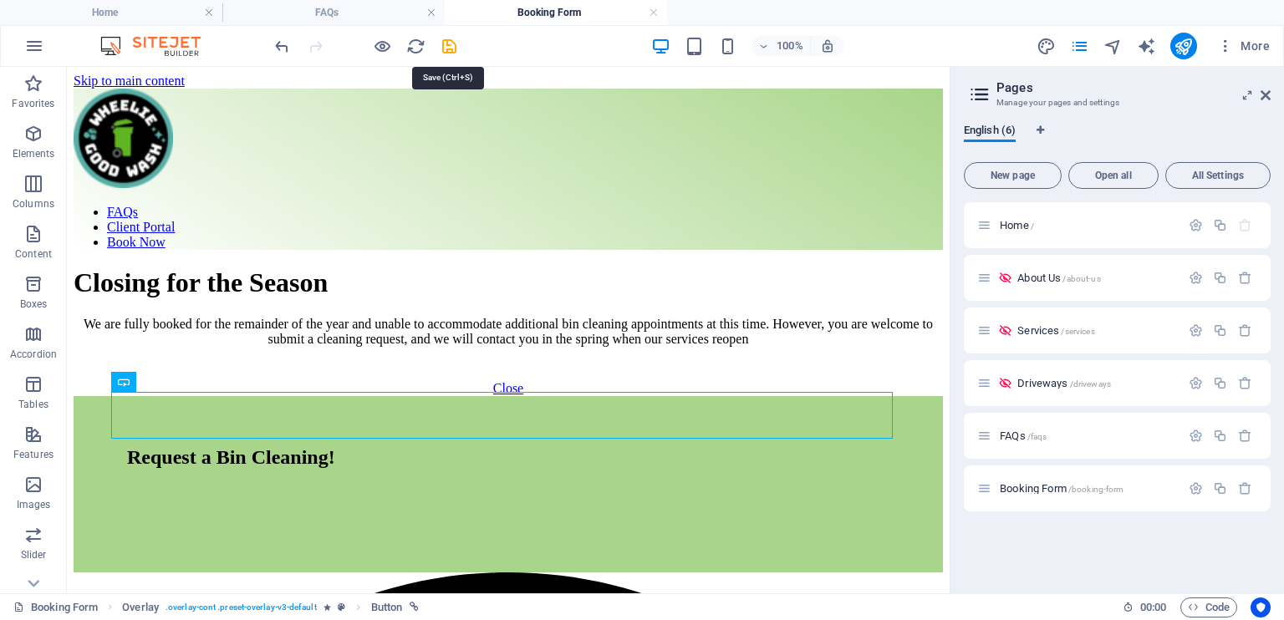
click at [446, 43] on icon "save" at bounding box center [449, 46] width 19 height 19
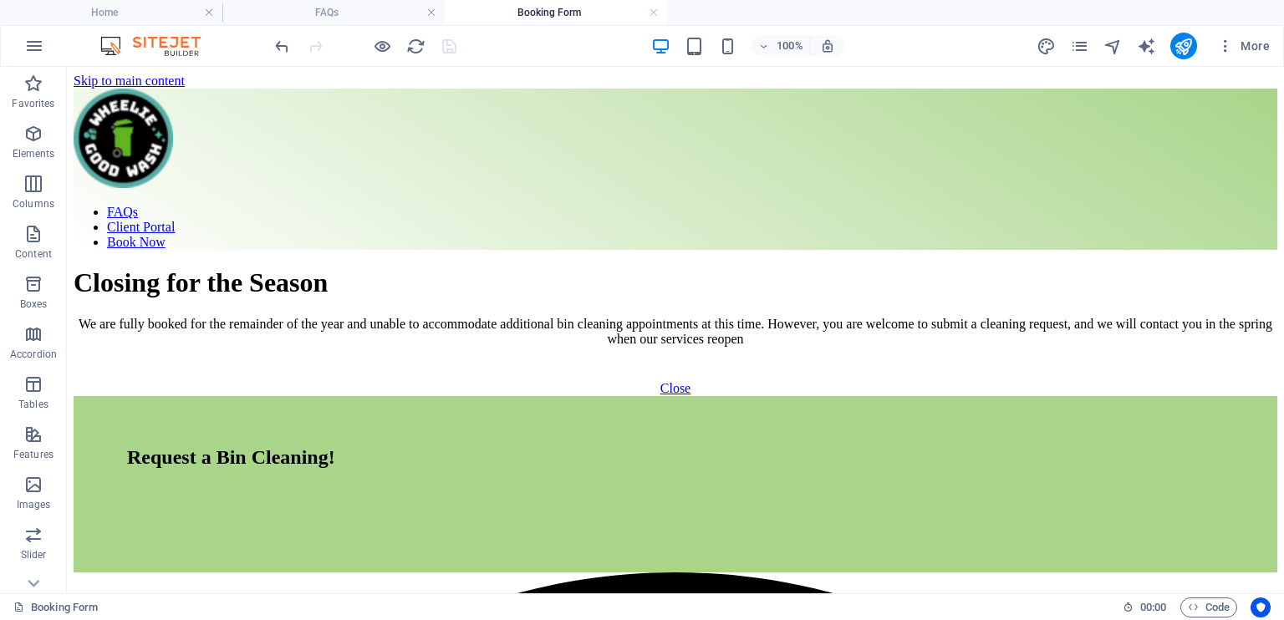
click at [1174, 52] on icon "publish" at bounding box center [1183, 46] width 19 height 19
